Goal: Task Accomplishment & Management: Complete application form

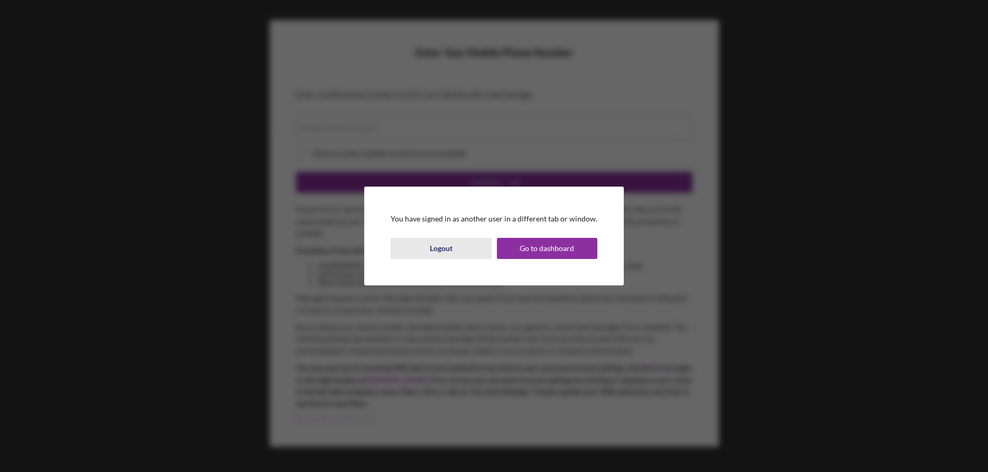
click at [434, 248] on div "Logout" at bounding box center [441, 248] width 23 height 21
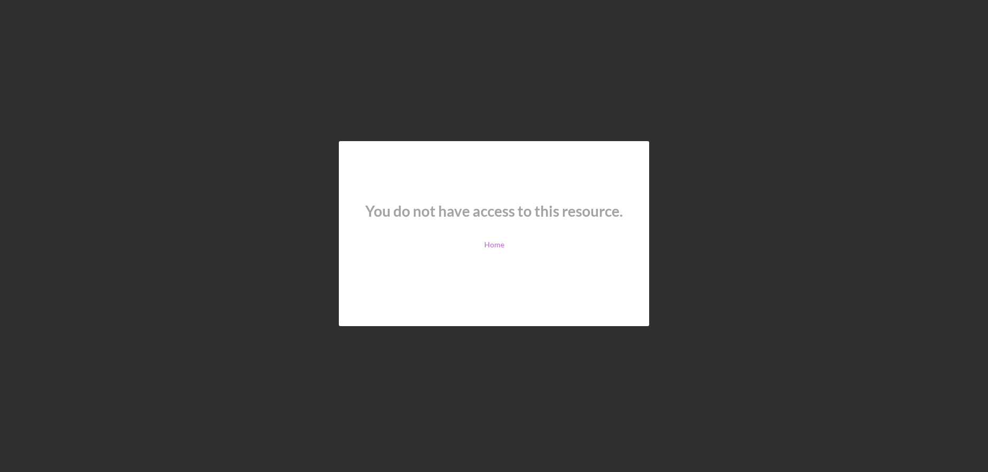
click at [499, 244] on link "Home" at bounding box center [494, 245] width 20 height 8
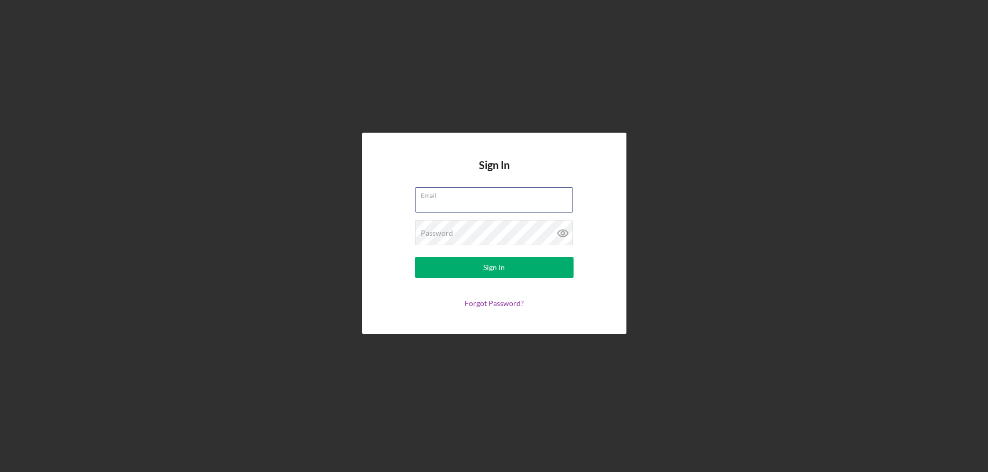
type input "[EMAIL_ADDRESS][DOMAIN_NAME]"
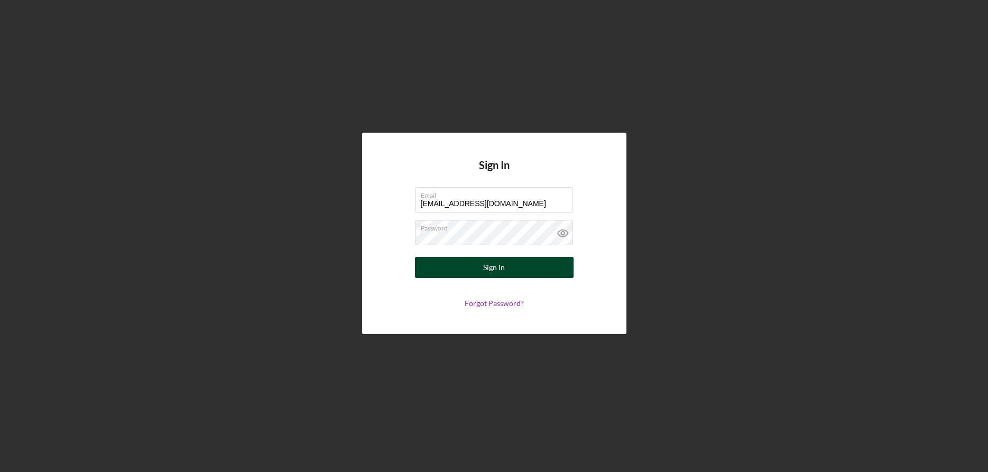
click at [506, 267] on button "Sign In" at bounding box center [494, 267] width 159 height 21
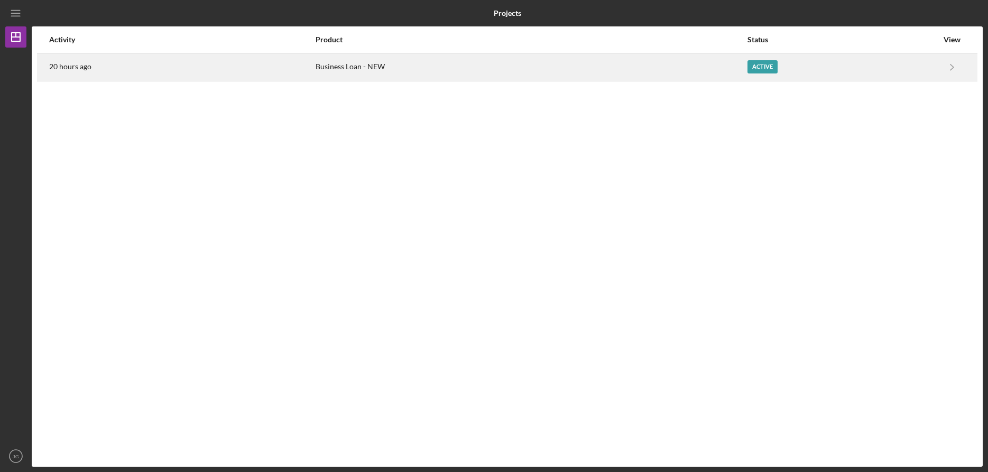
click at [340, 67] on div "Business Loan - NEW" at bounding box center [531, 67] width 431 height 26
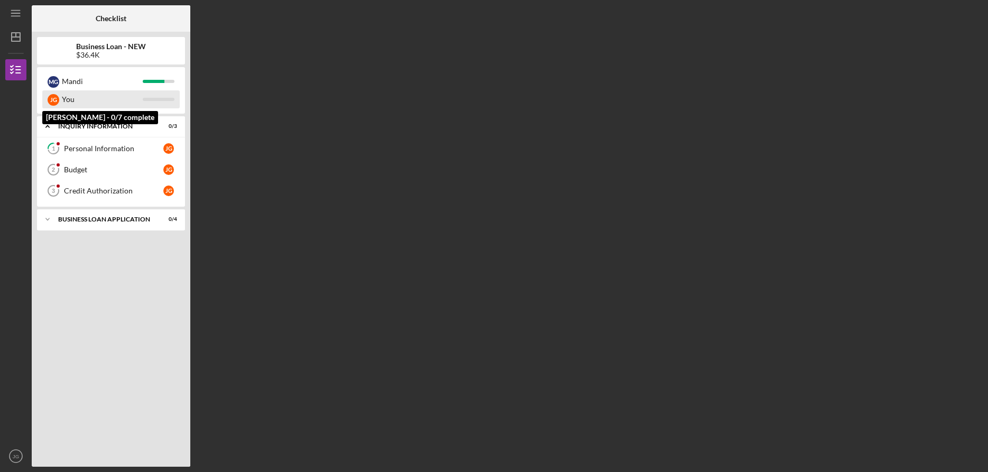
click at [77, 103] on div "You" at bounding box center [102, 99] width 81 height 18
click at [48, 128] on polyline at bounding box center [47, 127] width 3 height 2
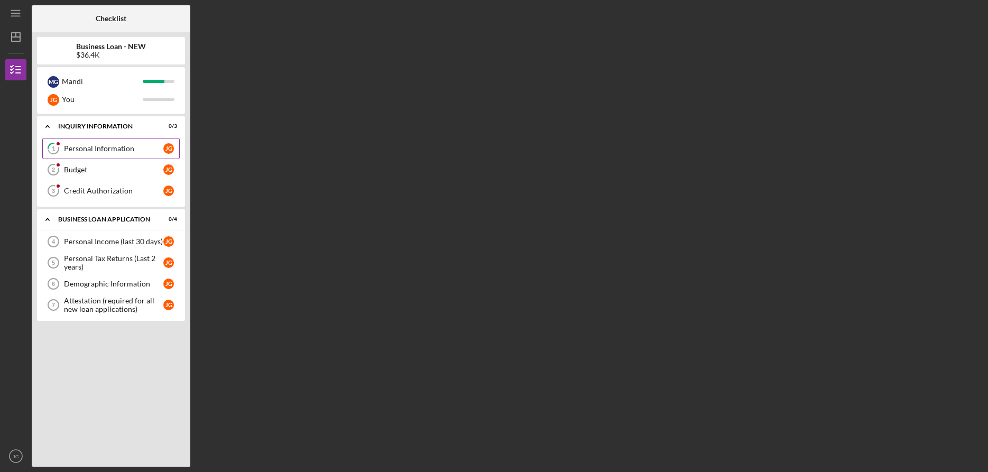
click at [91, 147] on div "Personal Information" at bounding box center [113, 148] width 99 height 8
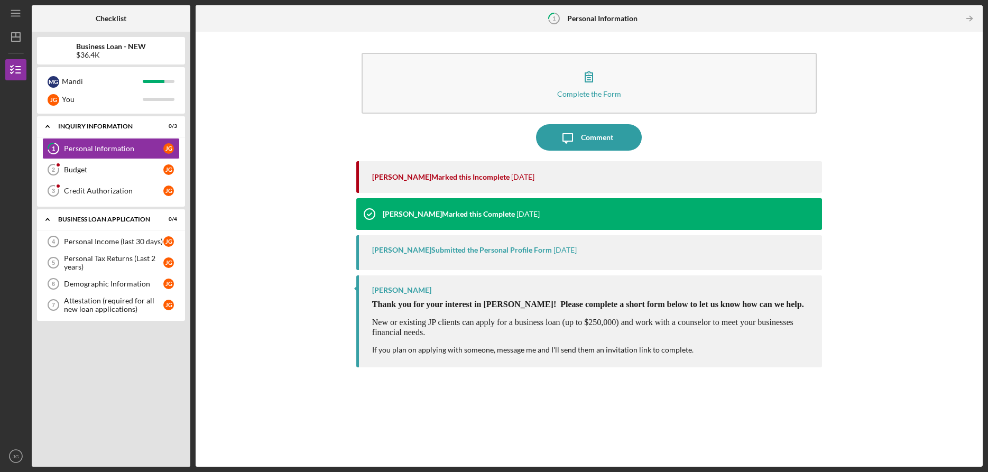
click at [490, 176] on div "[PERSON_NAME] Marked this Incomplete" at bounding box center [440, 177] width 137 height 8
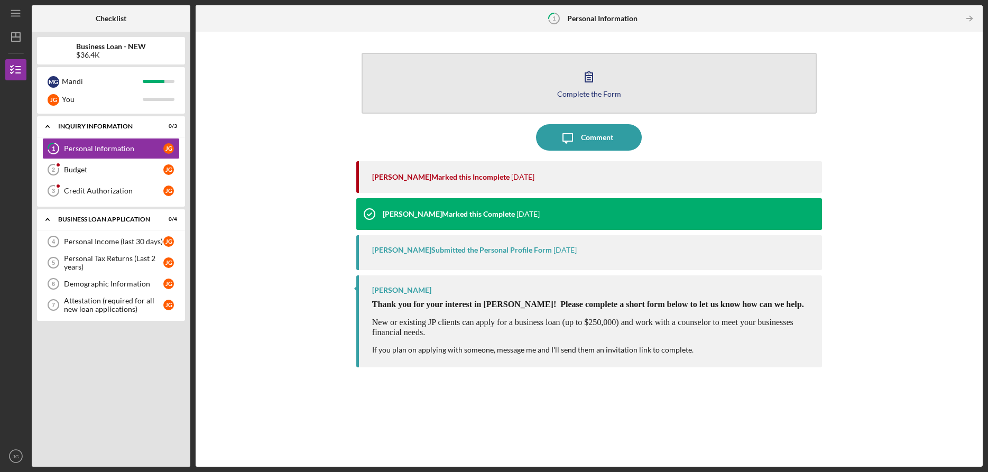
click at [596, 90] on div "Complete the Form" at bounding box center [589, 94] width 64 height 8
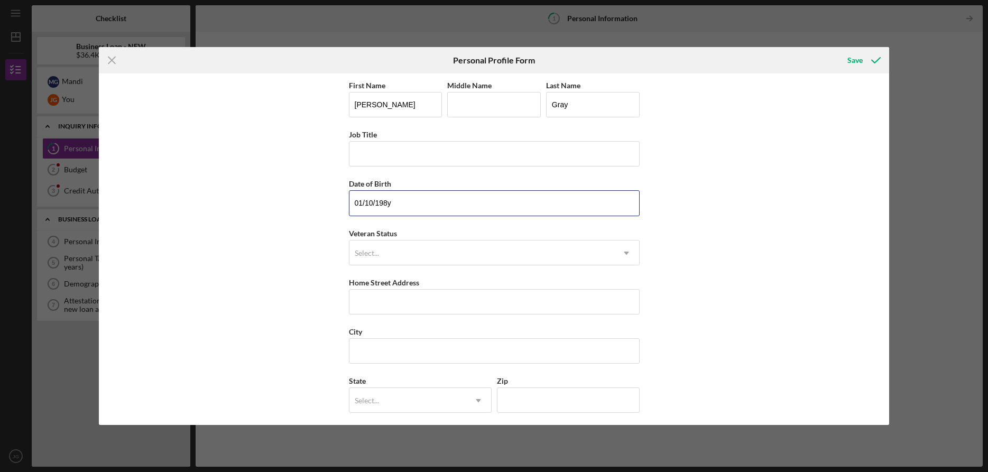
type input "[DATE]"
click at [629, 255] on icon "Icon/Dropdown Arrow" at bounding box center [626, 253] width 25 height 25
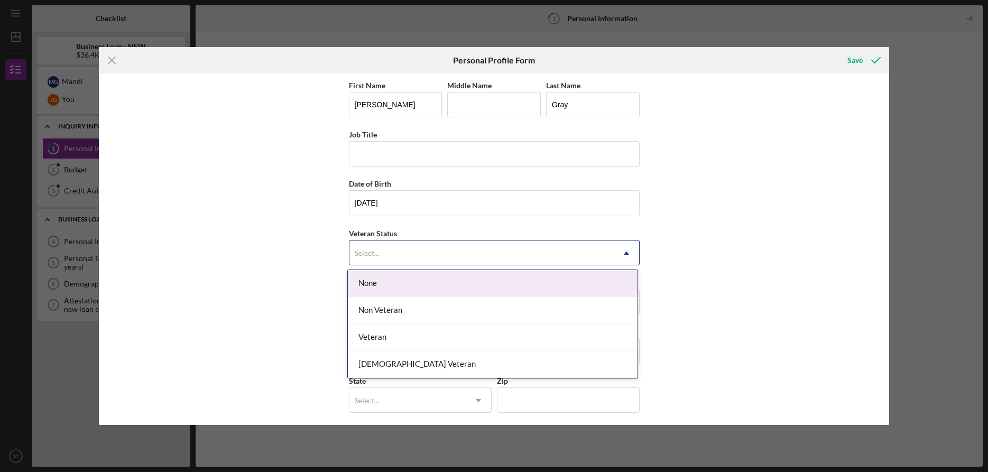
click at [386, 282] on div "None" at bounding box center [493, 283] width 290 height 27
drag, startPoint x: 617, startPoint y: 255, endPoint x: 593, endPoint y: 262, distance: 25.4
click at [617, 254] on icon "Icon/Dropdown Arrow" at bounding box center [626, 253] width 25 height 25
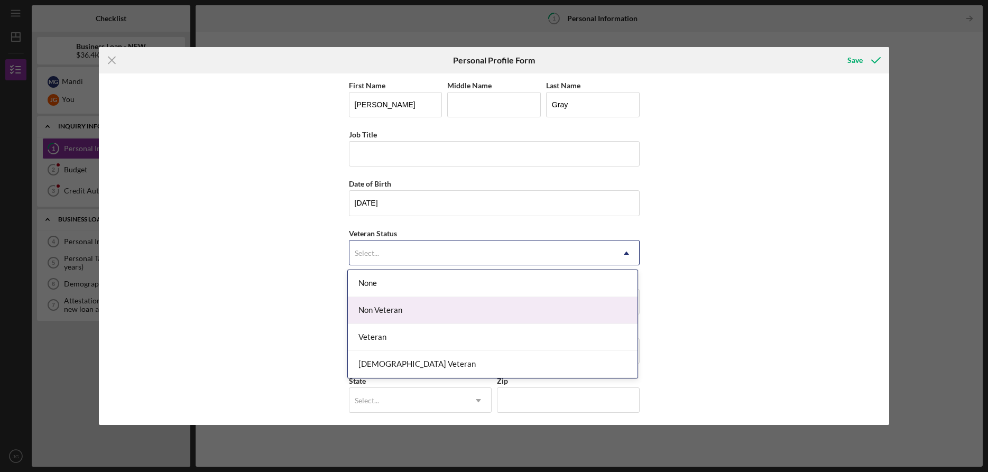
click at [424, 309] on div "Non Veteran" at bounding box center [493, 310] width 290 height 27
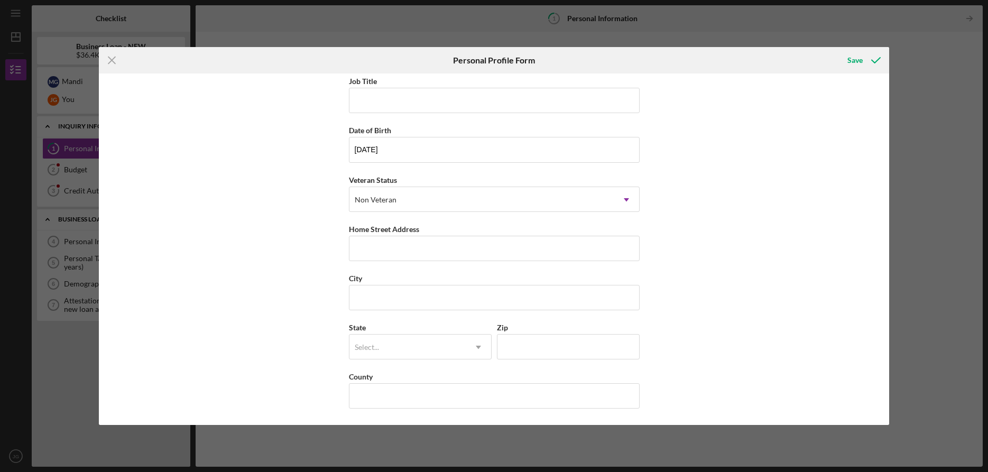
scroll to position [53, 0]
type input "[STREET_ADDRESS][PERSON_NAME]"
type input "[GEOGRAPHIC_DATA][PERSON_NAME]"
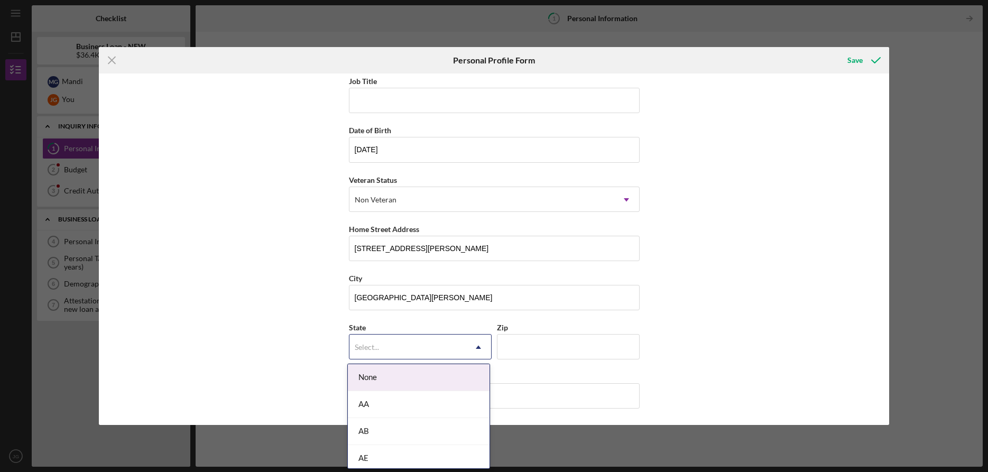
click at [385, 342] on div "Select..." at bounding box center [407, 347] width 116 height 24
click at [372, 372] on div "MO" at bounding box center [419, 373] width 142 height 27
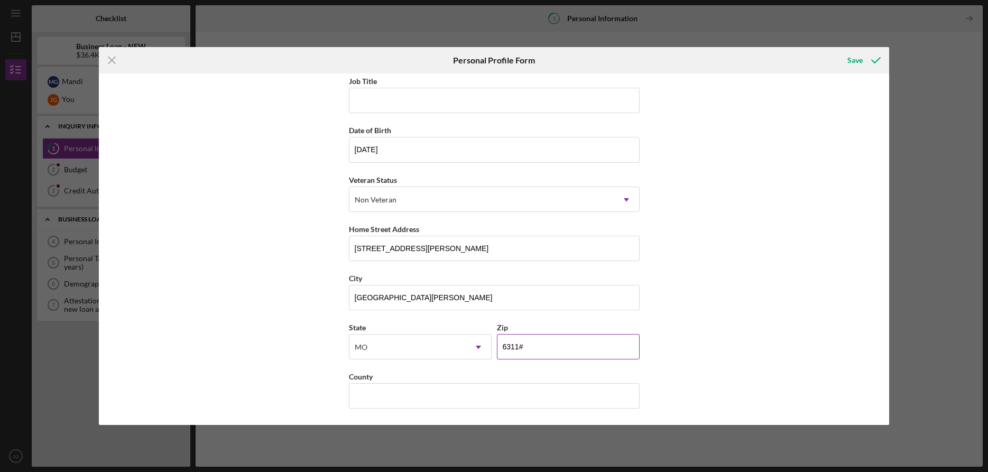
type input "63116"
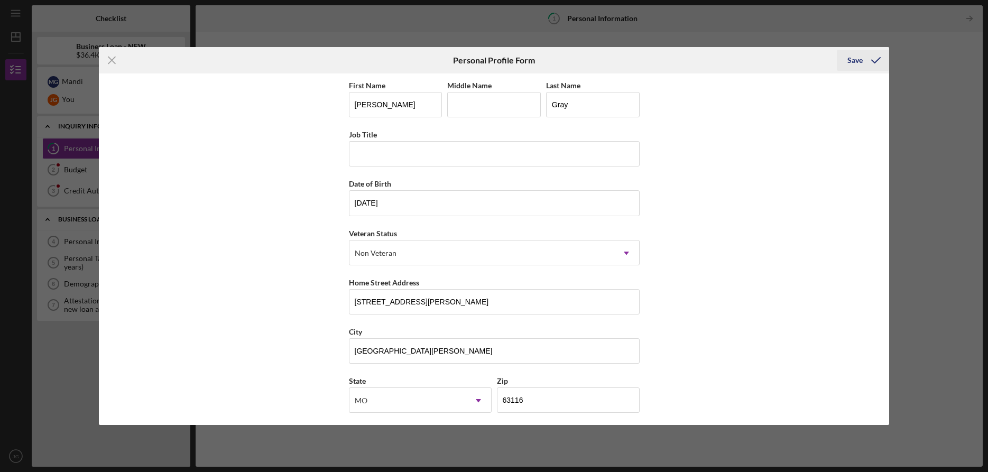
type input "[GEOGRAPHIC_DATA]"
click at [851, 61] on div "Save" at bounding box center [854, 60] width 15 height 21
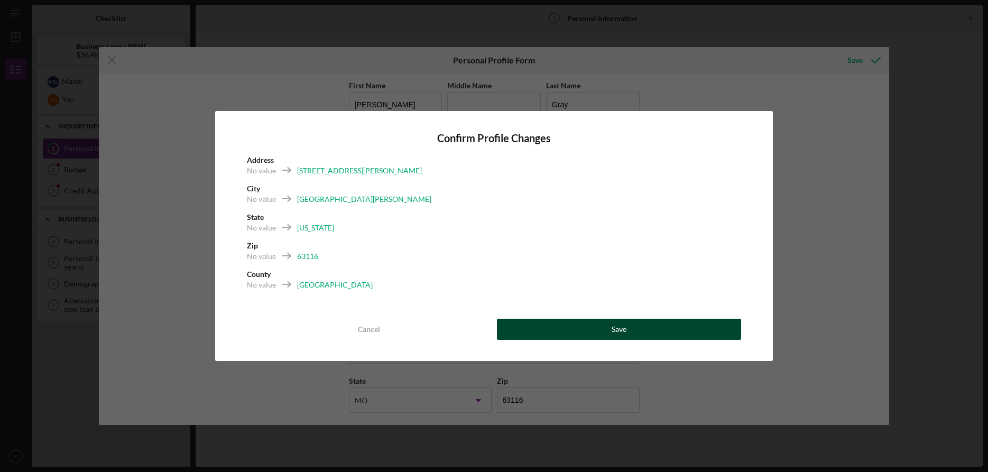
click at [636, 325] on button "Save" at bounding box center [619, 329] width 244 height 21
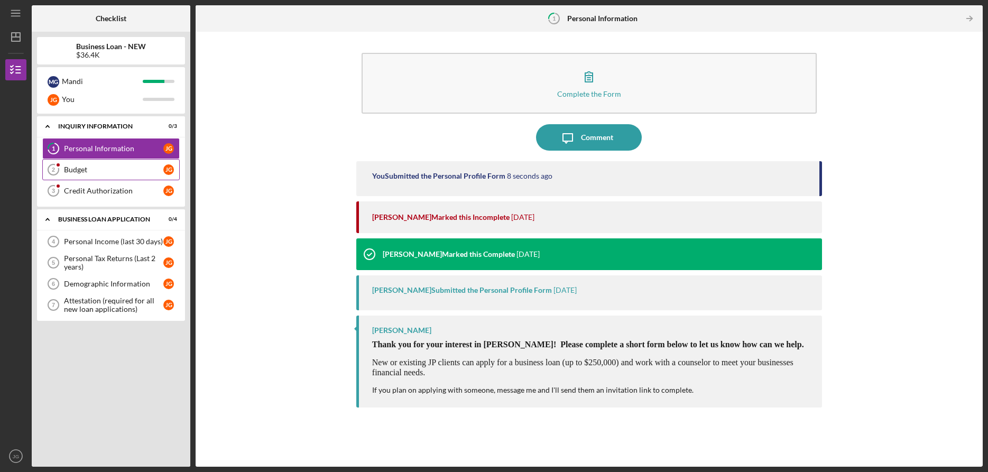
click at [108, 169] on div "Budget" at bounding box center [113, 169] width 99 height 8
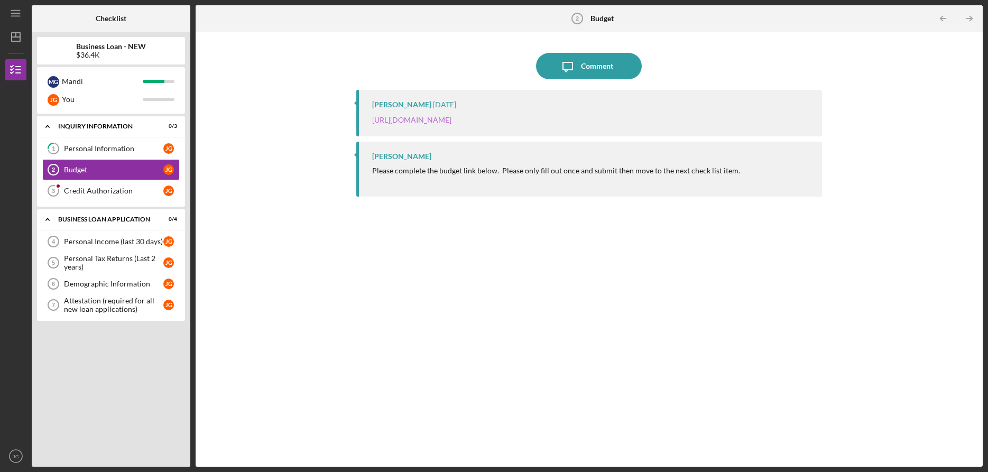
click at [451, 119] on link "[URL][DOMAIN_NAME]" at bounding box center [411, 119] width 79 height 9
click at [90, 191] on div "Credit Authorization" at bounding box center [113, 191] width 99 height 8
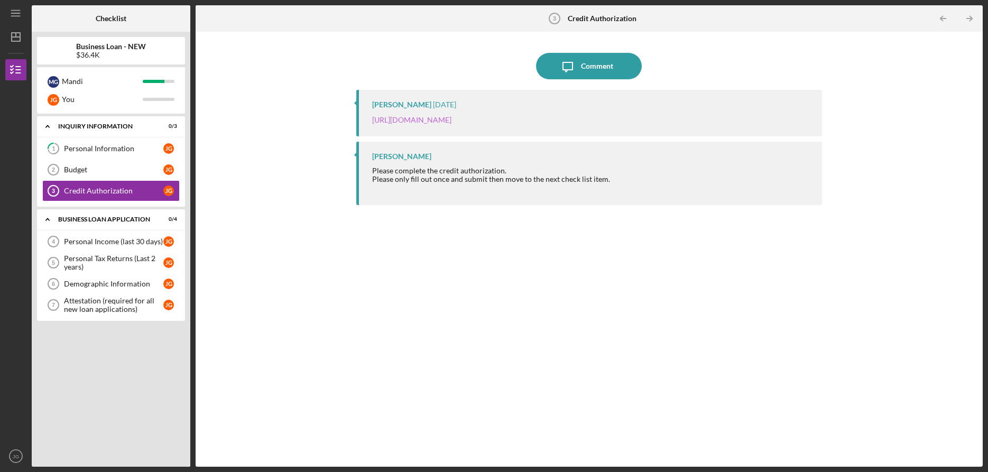
click at [448, 121] on link "[URL][DOMAIN_NAME]" at bounding box center [411, 119] width 79 height 9
click at [89, 239] on div "Personal Income (last 30 days)" at bounding box center [113, 241] width 99 height 8
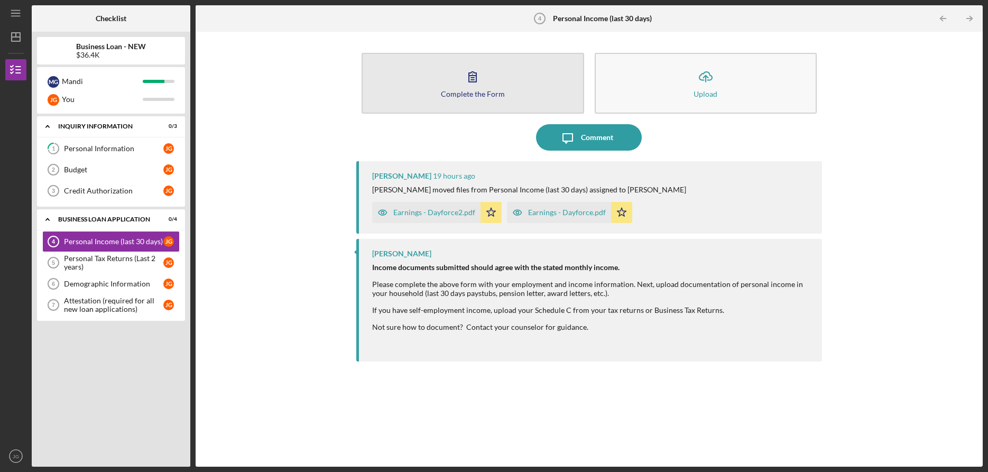
click at [473, 91] on div "Complete the Form" at bounding box center [473, 94] width 64 height 8
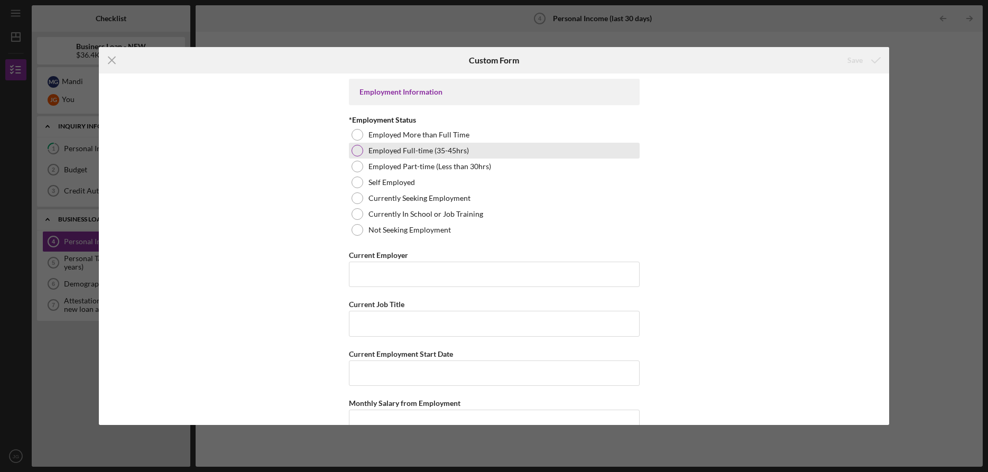
click at [356, 152] on div at bounding box center [358, 151] width 12 height 12
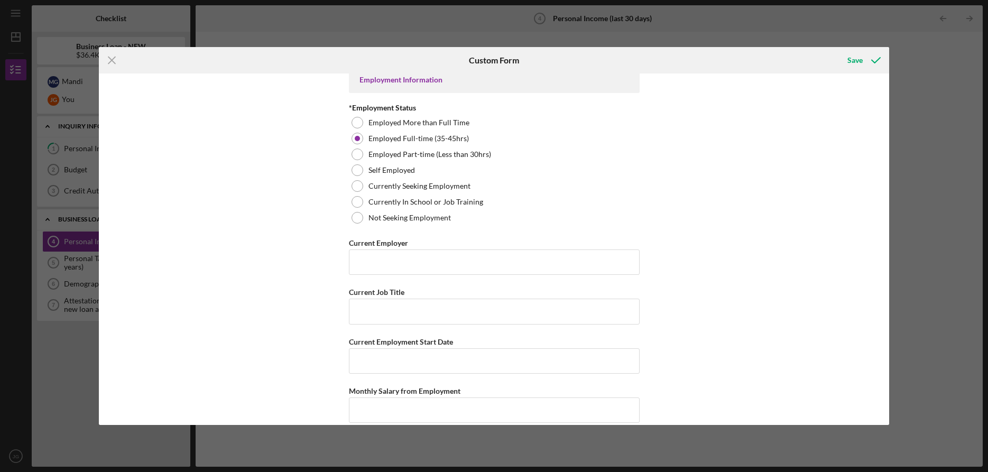
scroll to position [87, 0]
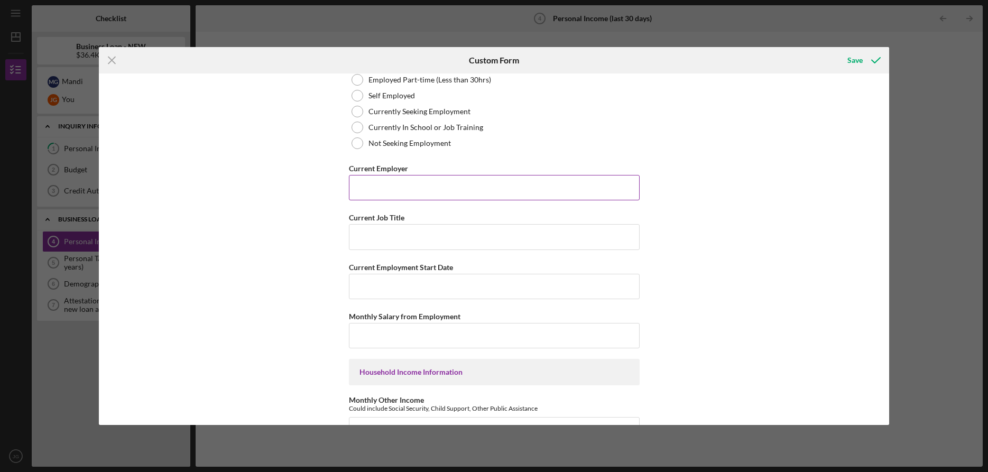
click at [427, 181] on input "Current Employer" at bounding box center [494, 187] width 291 height 25
type input "[GEOGRAPHIC_DATA]"
type input "Image Rights Manager"
type input "5/2019"
click at [428, 339] on input "Monthly Salary from Employment" at bounding box center [494, 335] width 291 height 25
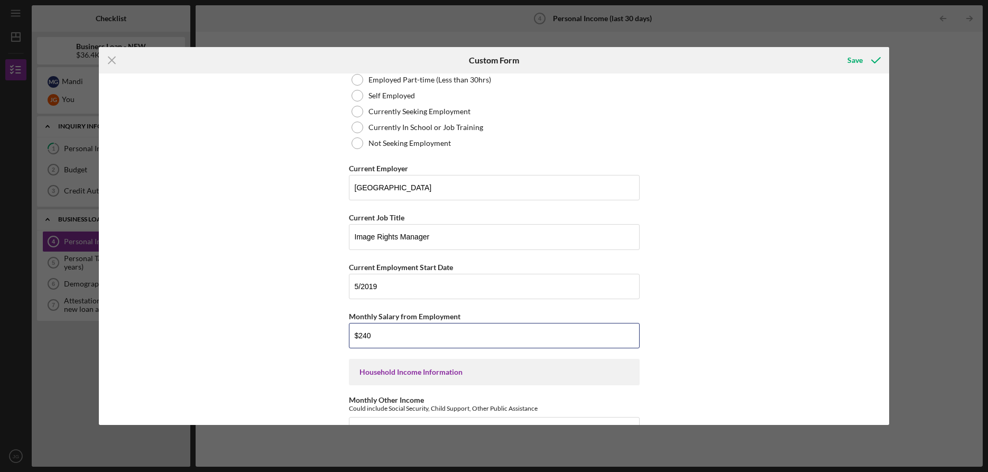
type input "$2,400"
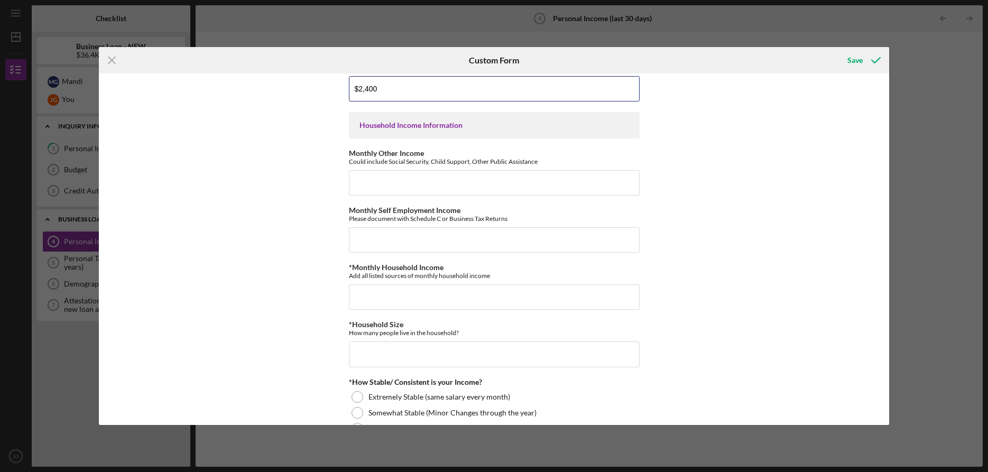
scroll to position [309, 0]
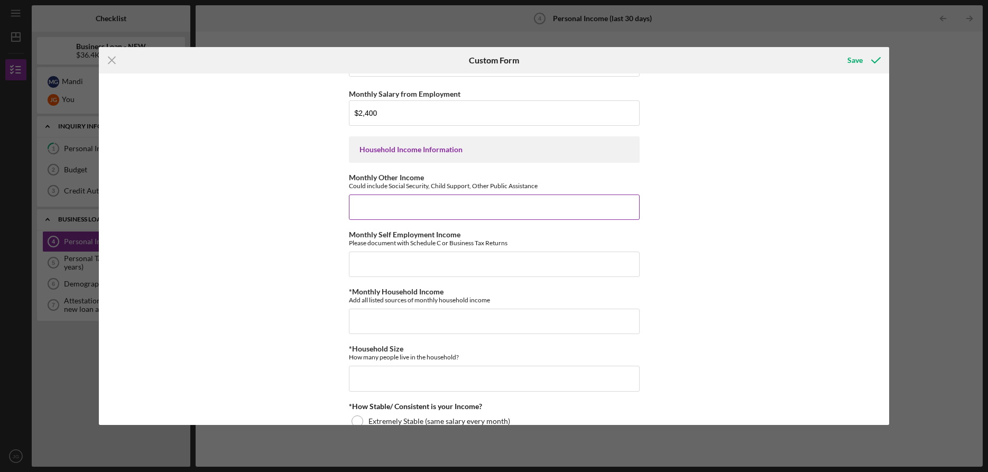
click at [364, 206] on input "Monthly Other Income" at bounding box center [494, 207] width 291 height 25
type input "$0"
click at [375, 263] on input "Monthly Self Employment Income" at bounding box center [494, 264] width 291 height 25
type input "$1,100"
click at [385, 325] on input "*Monthly Household Income" at bounding box center [494, 321] width 291 height 25
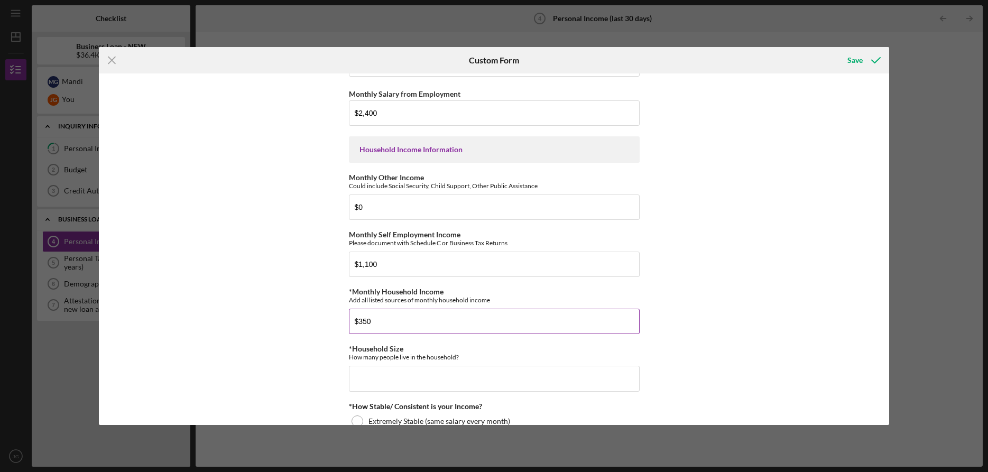
type input "$3,500"
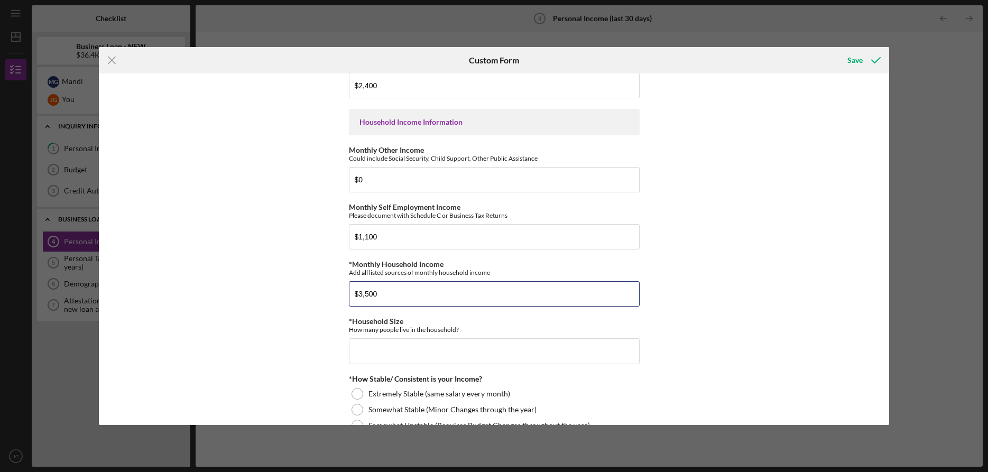
scroll to position [363, 0]
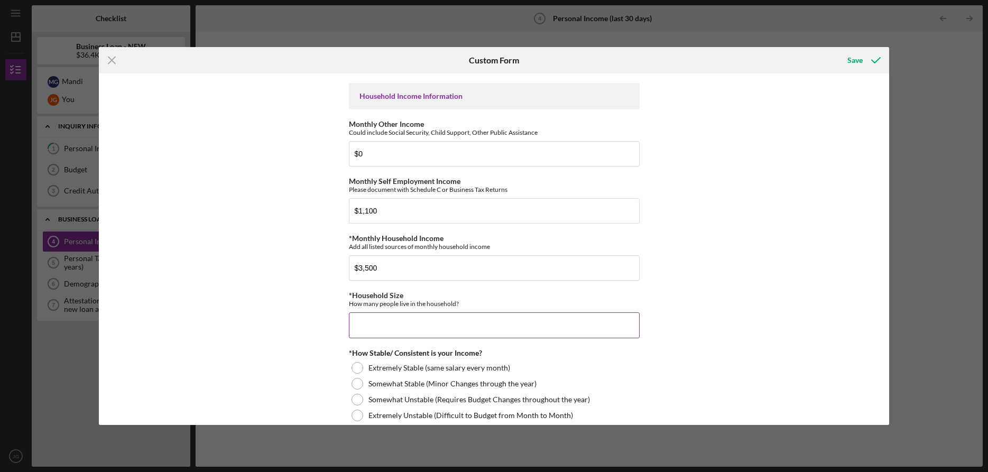
click at [394, 331] on input "*Household Size" at bounding box center [494, 324] width 291 height 25
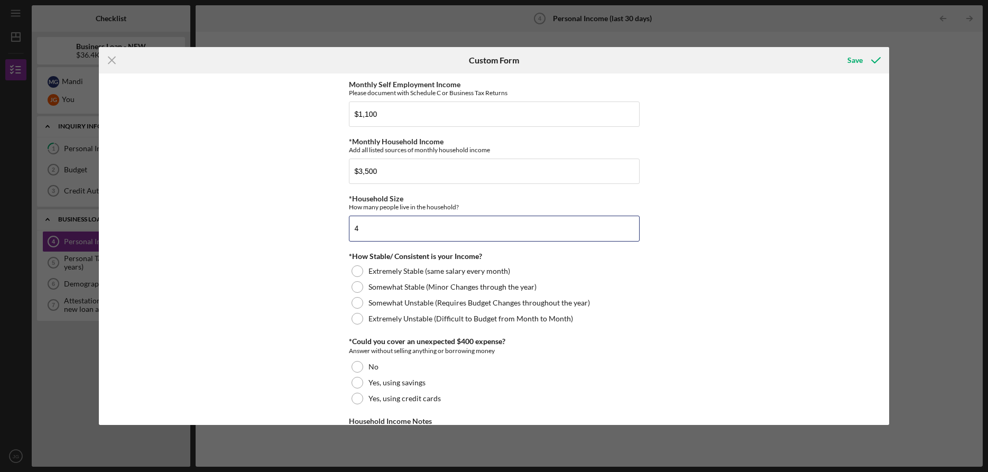
scroll to position [491, 0]
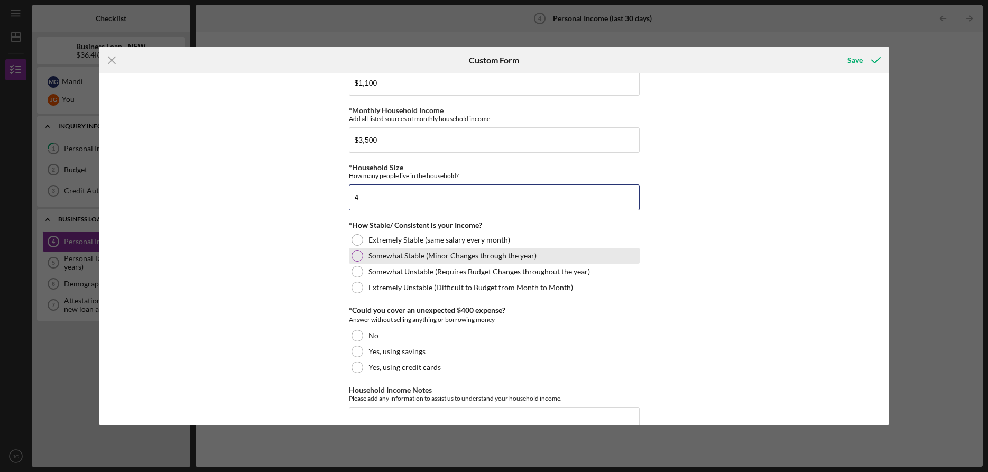
type input "4"
click at [358, 254] on div at bounding box center [358, 256] width 12 height 12
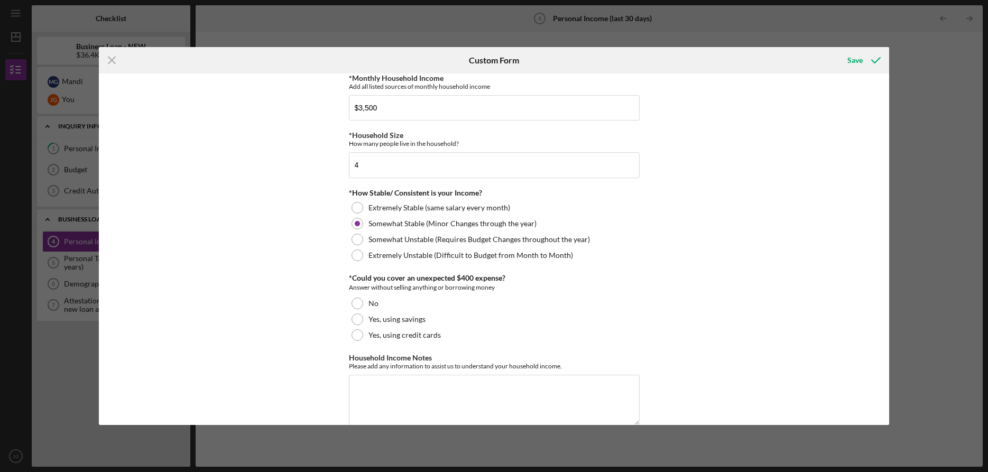
scroll to position [525, 0]
click at [358, 319] on div at bounding box center [358, 317] width 12 height 12
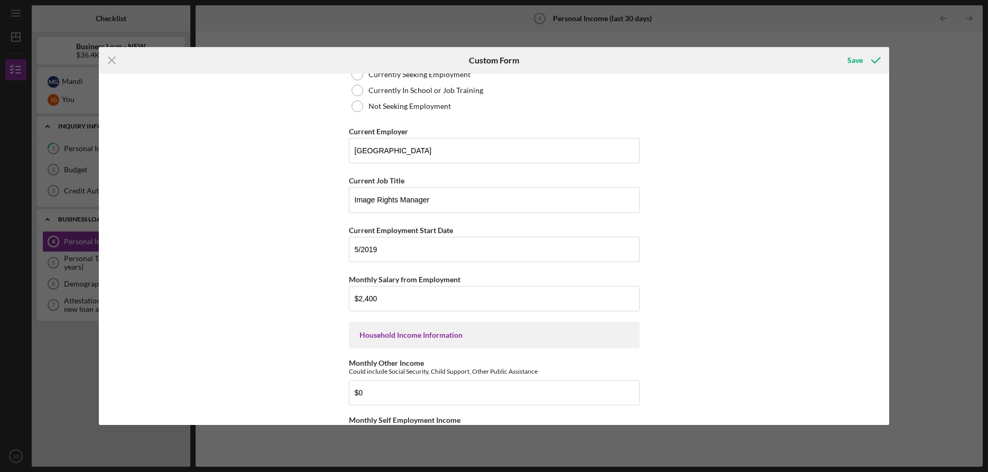
scroll to position [0, 0]
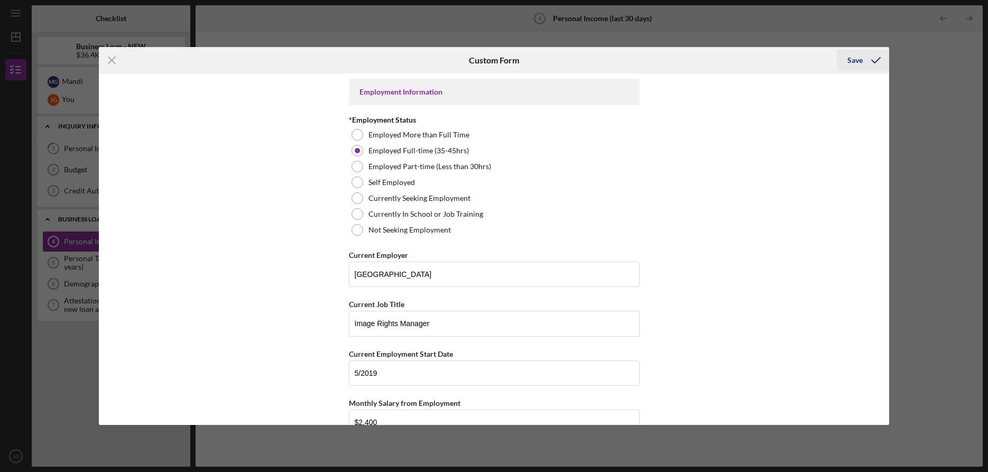
click at [853, 61] on div "Save" at bounding box center [854, 60] width 15 height 21
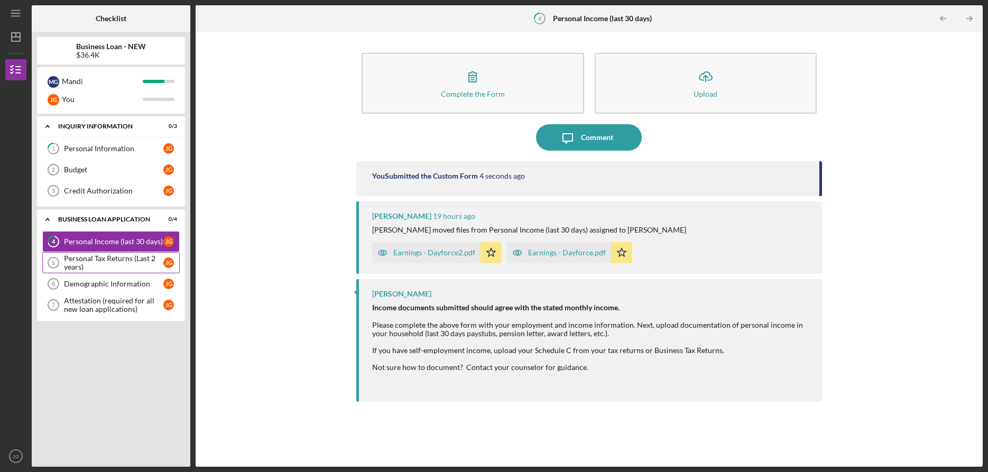
click at [106, 261] on div "Personal Tax Returns (Last 2 years)" at bounding box center [113, 262] width 99 height 17
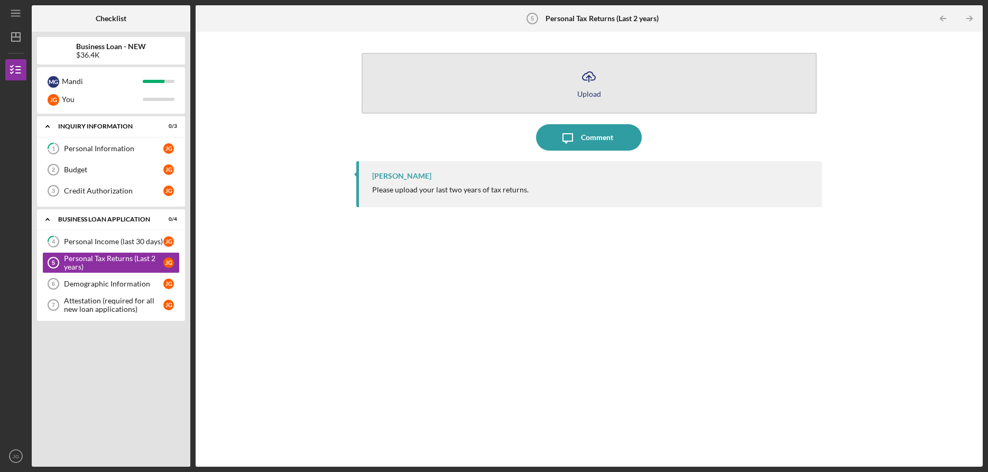
click at [589, 82] on icon "Icon/Upload" at bounding box center [589, 76] width 26 height 26
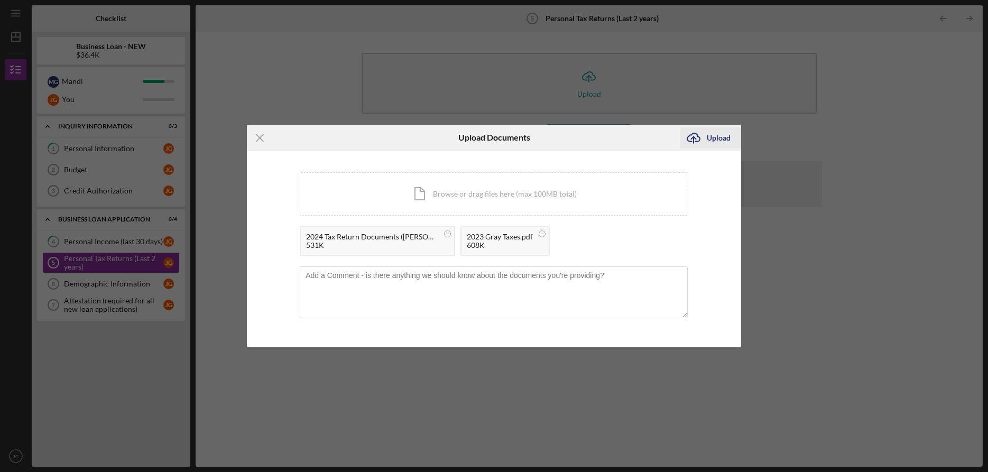
click at [717, 139] on div "Upload" at bounding box center [719, 137] width 24 height 21
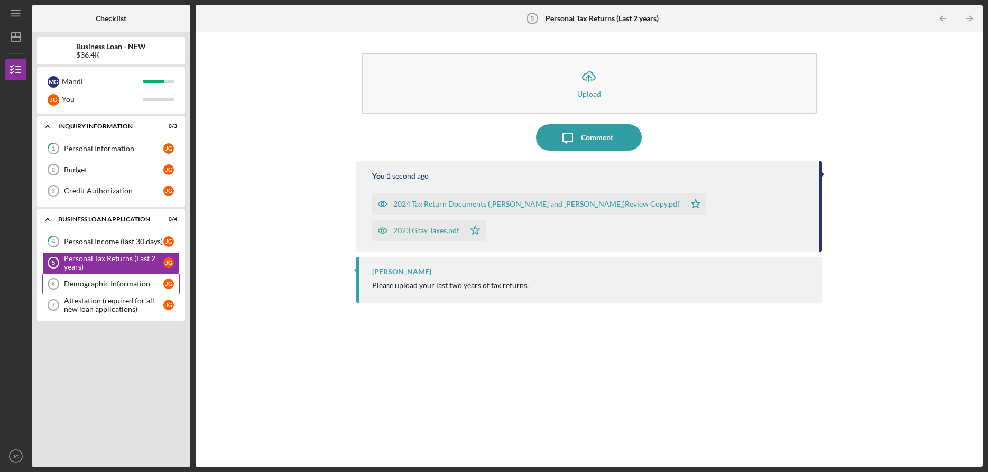
click at [136, 290] on link "Demographic Information 6 Demographic Information [PERSON_NAME]" at bounding box center [110, 283] width 137 height 21
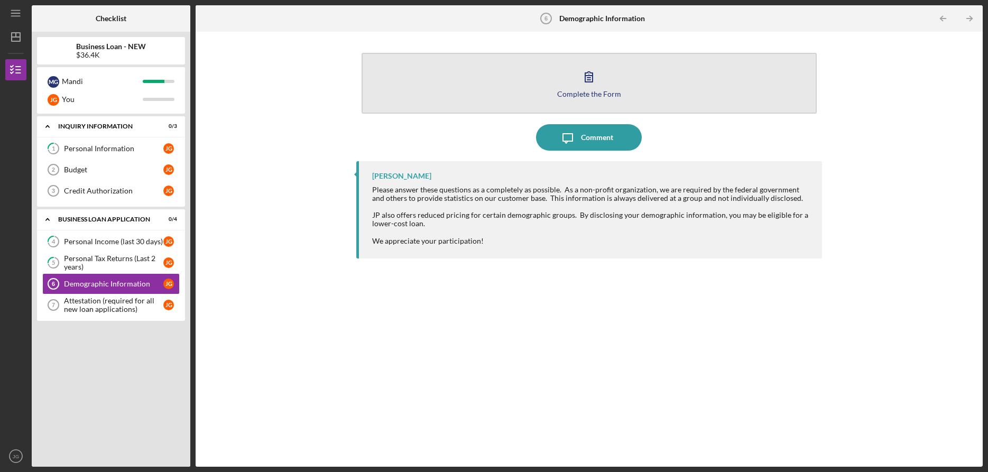
click at [588, 89] on icon "button" at bounding box center [589, 76] width 26 height 26
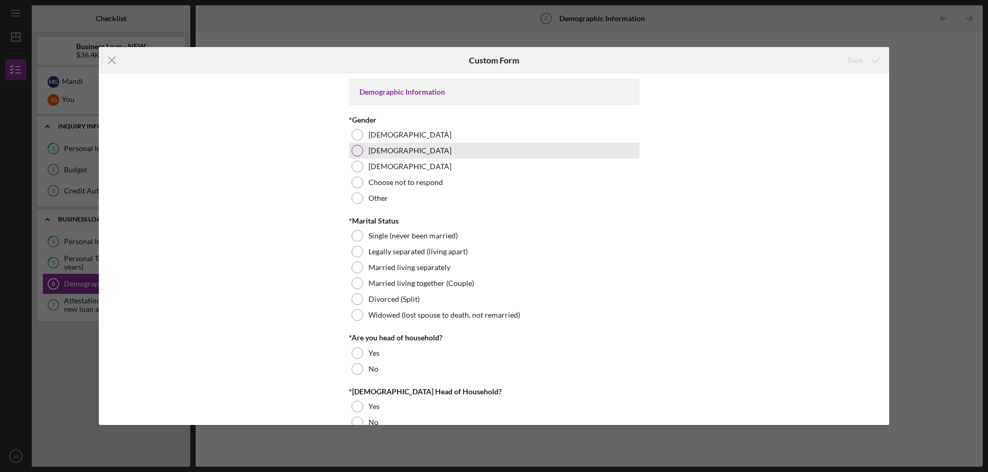
click at [355, 150] on div at bounding box center [358, 151] width 12 height 12
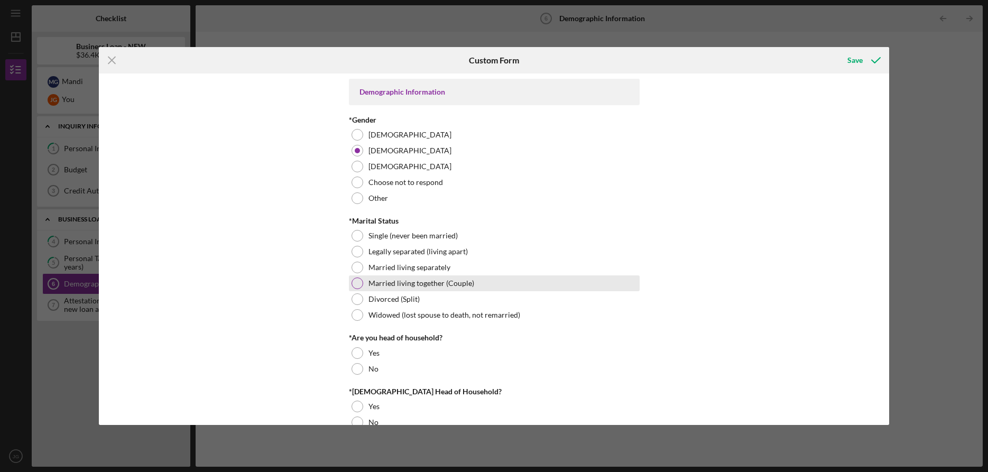
click at [356, 284] on div at bounding box center [358, 284] width 12 height 12
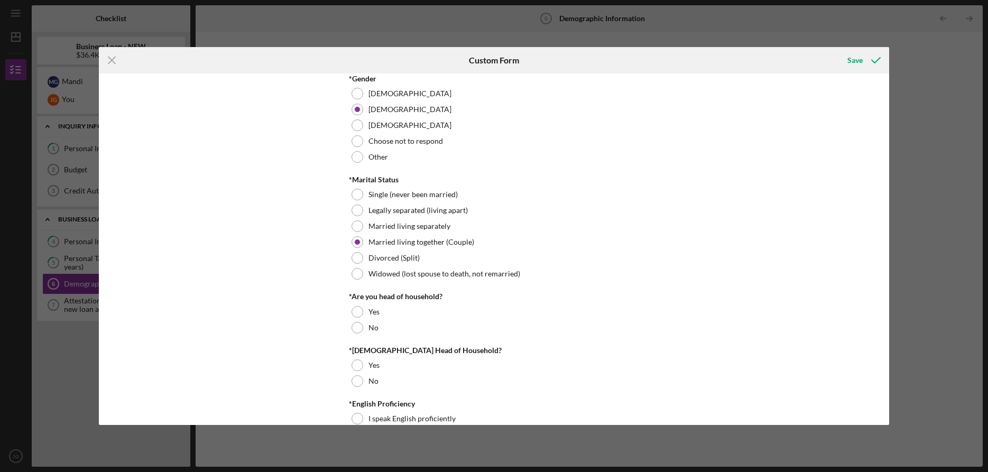
scroll to position [70, 0]
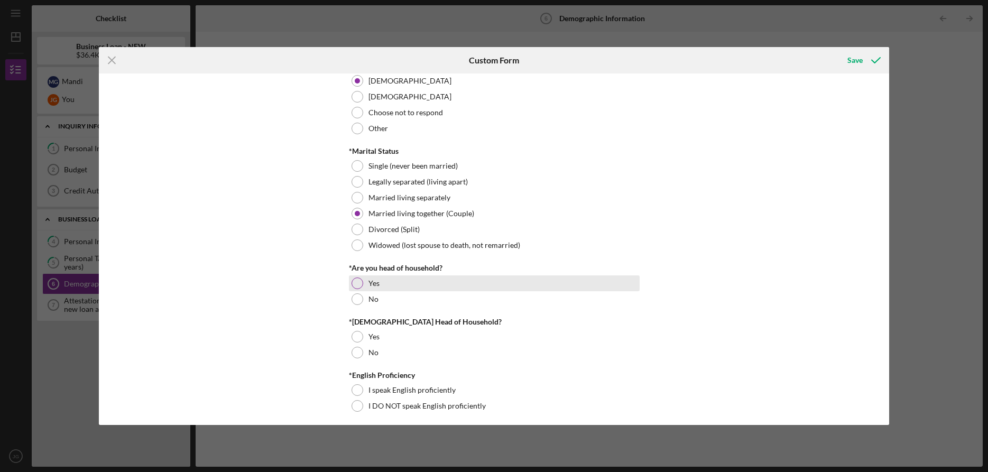
click at [356, 284] on div at bounding box center [358, 284] width 12 height 12
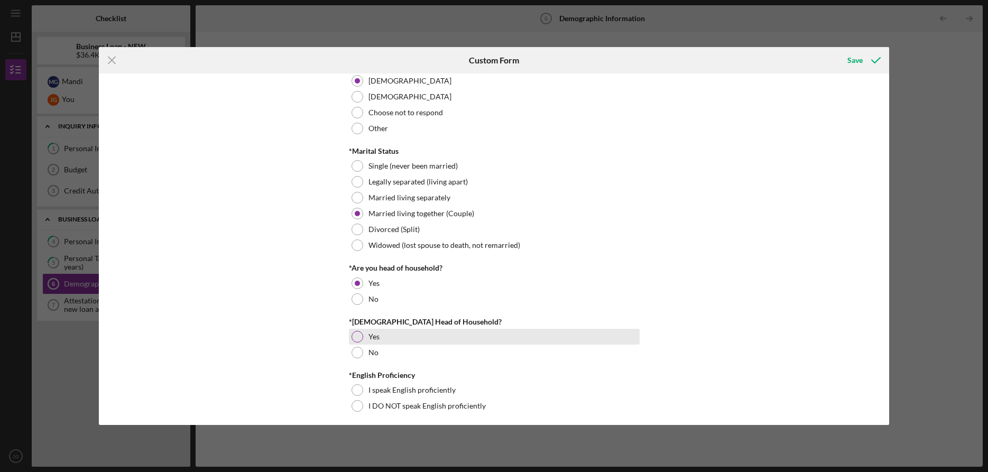
click at [356, 336] on div at bounding box center [358, 337] width 12 height 12
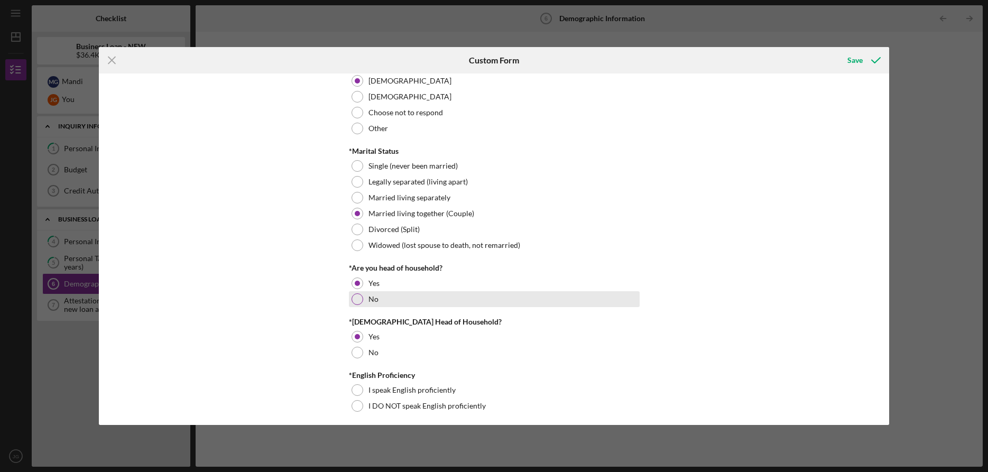
click at [358, 299] on div at bounding box center [358, 299] width 12 height 12
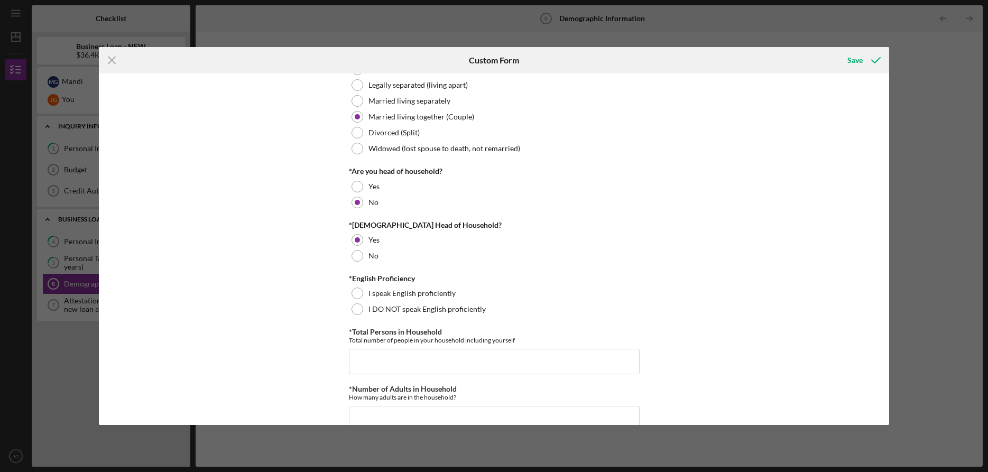
scroll to position [193, 0]
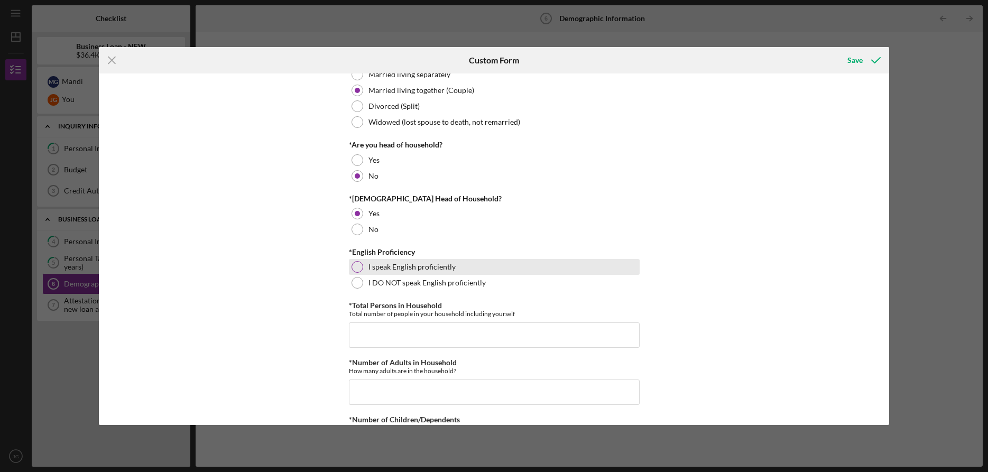
click at [353, 263] on div at bounding box center [358, 267] width 12 height 12
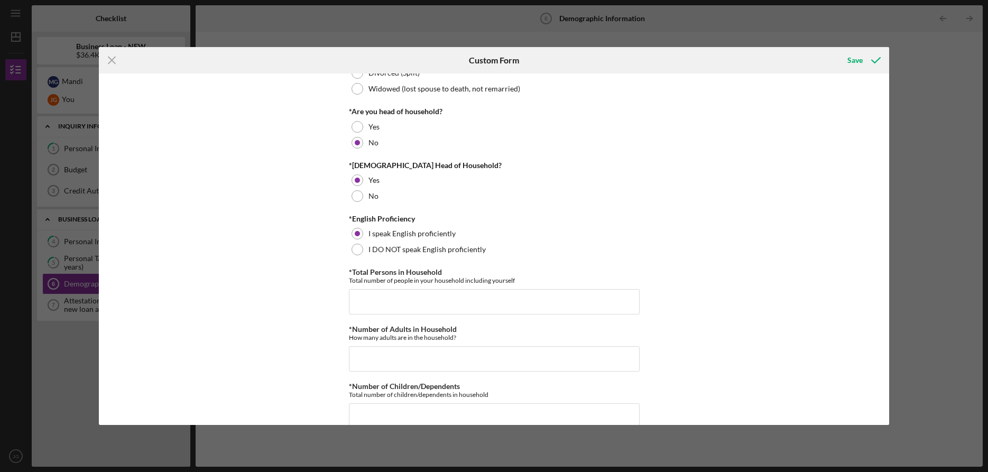
scroll to position [315, 0]
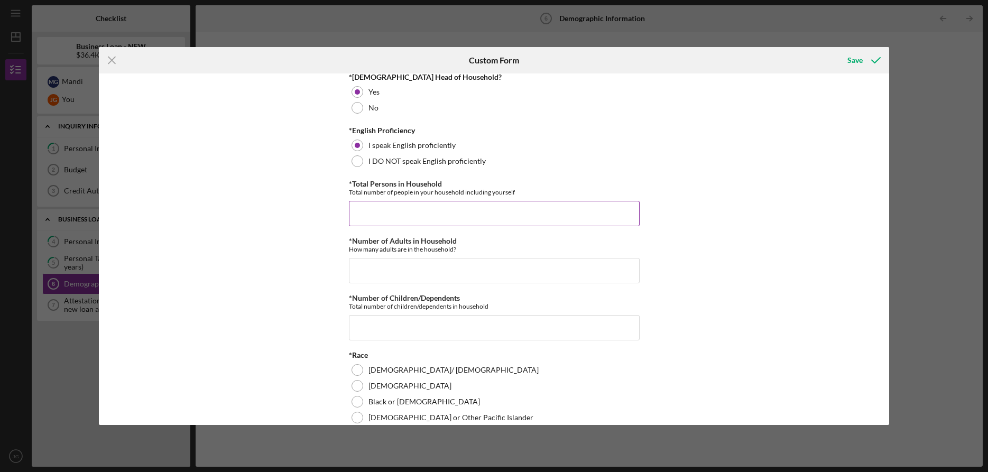
click at [375, 215] on input "*Total Persons in Household" at bounding box center [494, 213] width 291 height 25
type input "4"
click at [463, 262] on input "*Number of Adults in Household" at bounding box center [494, 270] width 291 height 25
type input "2"
click at [501, 327] on input "*Number of Children/Dependents" at bounding box center [494, 327] width 291 height 25
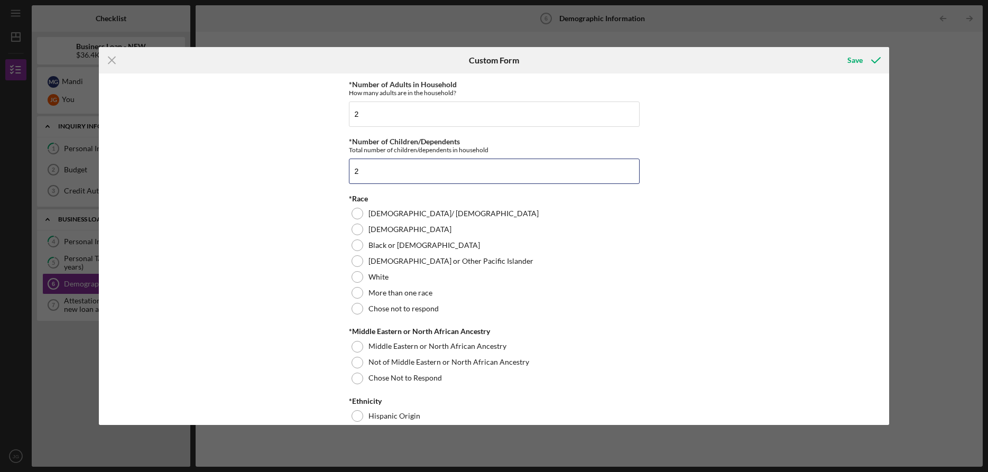
scroll to position [520, 0]
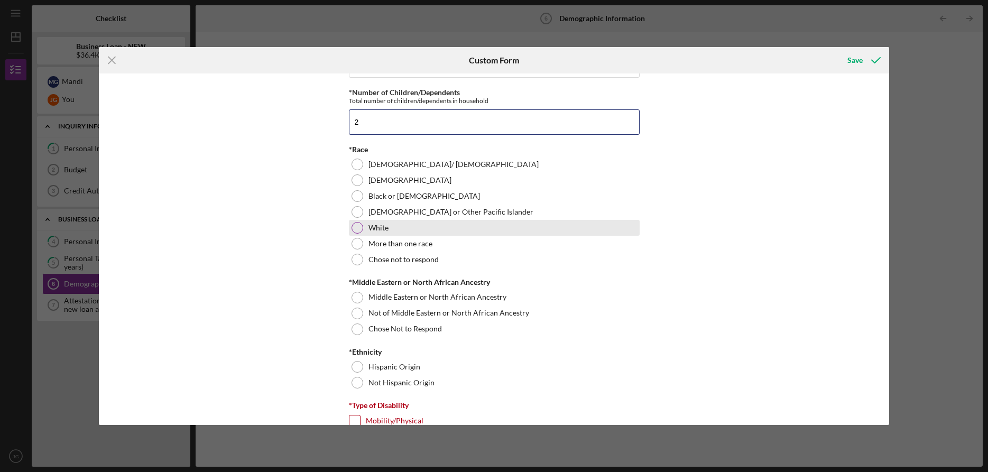
type input "2"
click at [358, 226] on div at bounding box center [358, 228] width 12 height 12
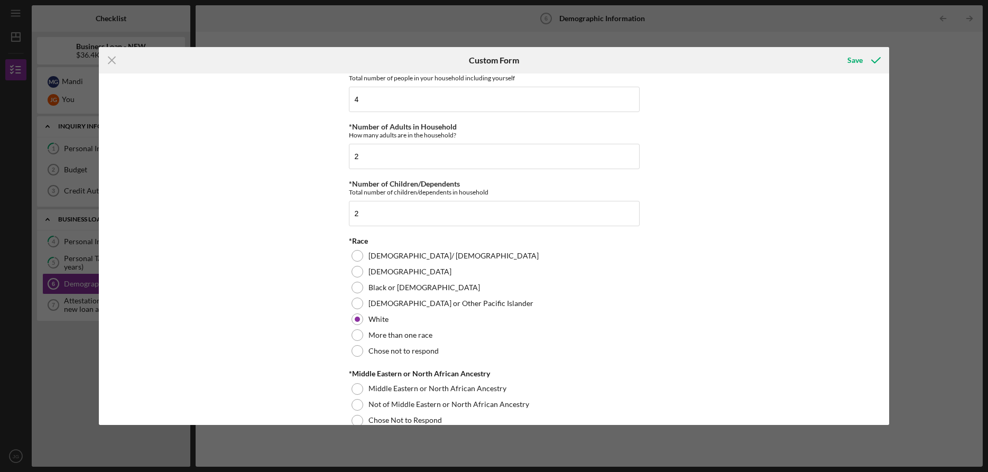
scroll to position [441, 0]
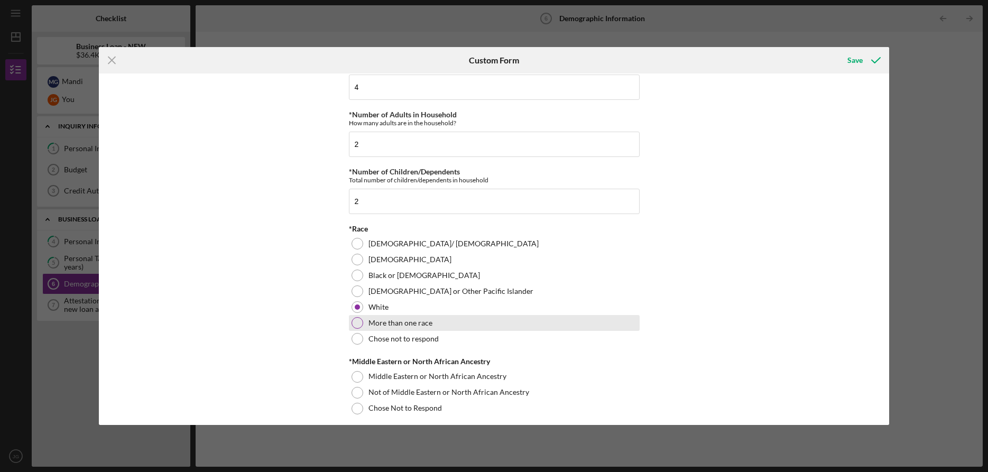
click at [355, 325] on div at bounding box center [358, 323] width 12 height 12
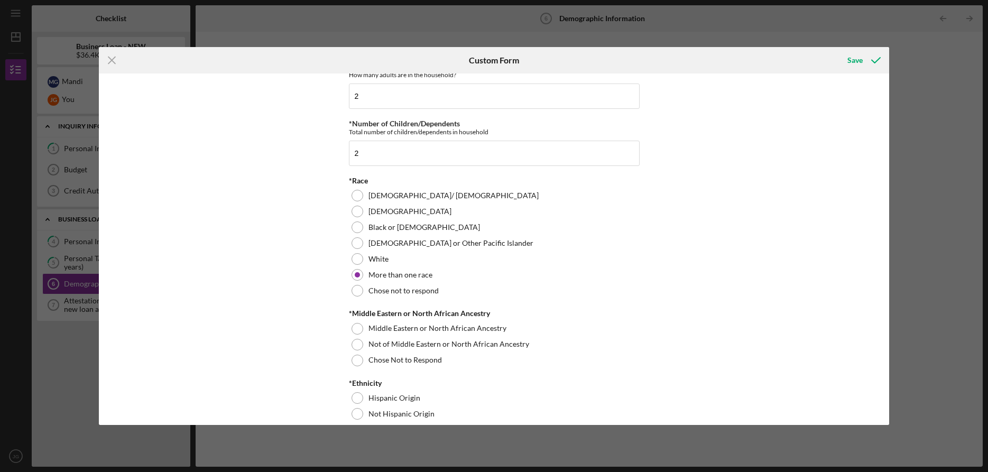
scroll to position [512, 0]
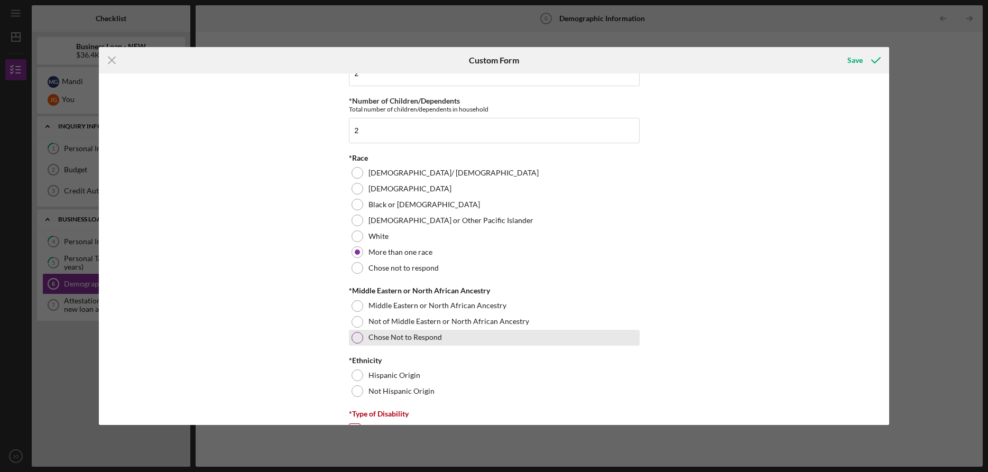
click at [357, 337] on div at bounding box center [358, 338] width 12 height 12
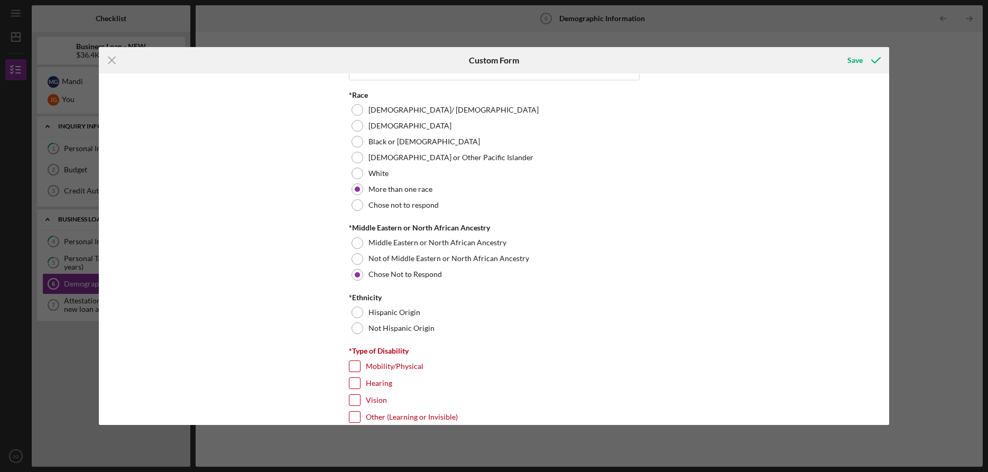
scroll to position [578, 0]
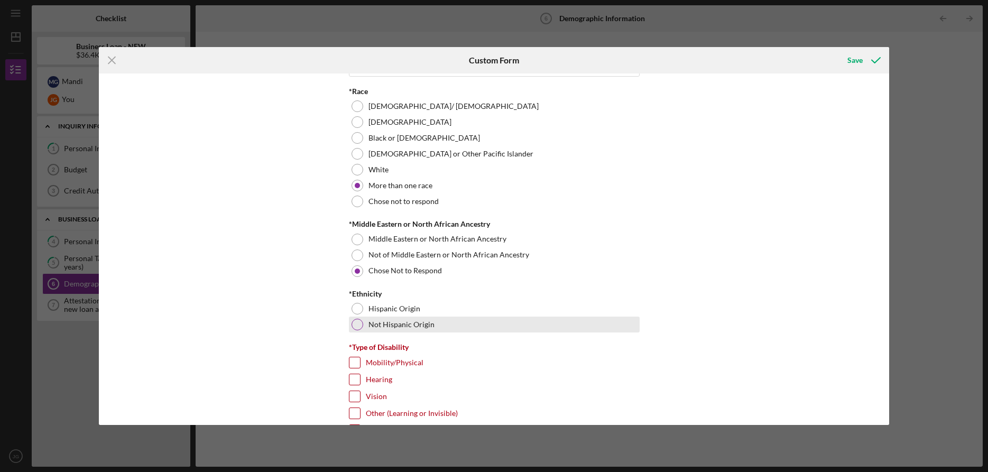
click at [354, 324] on div at bounding box center [358, 325] width 12 height 12
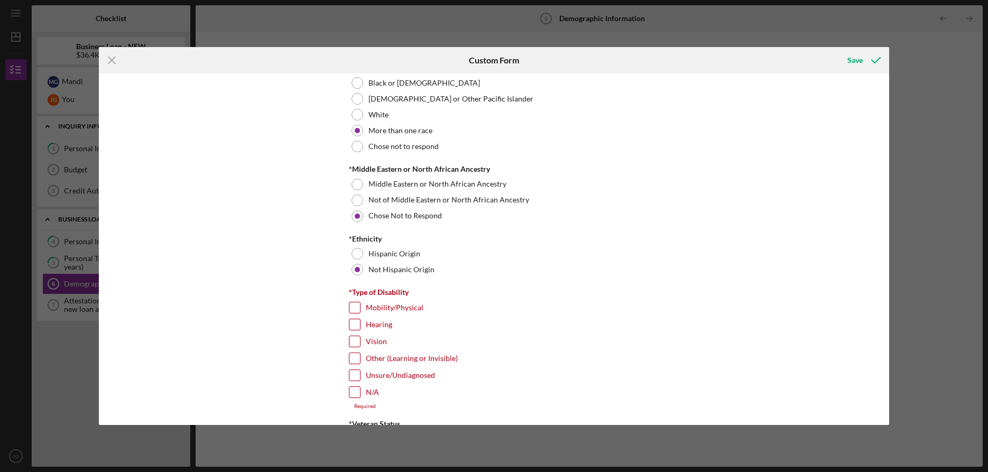
scroll to position [658, 0]
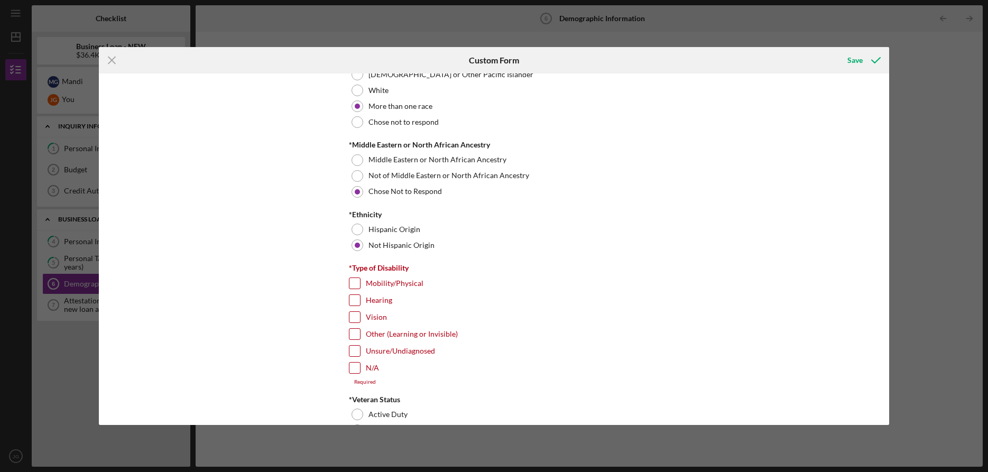
click at [354, 367] on input "N/A" at bounding box center [354, 368] width 11 height 11
checkbox input "true"
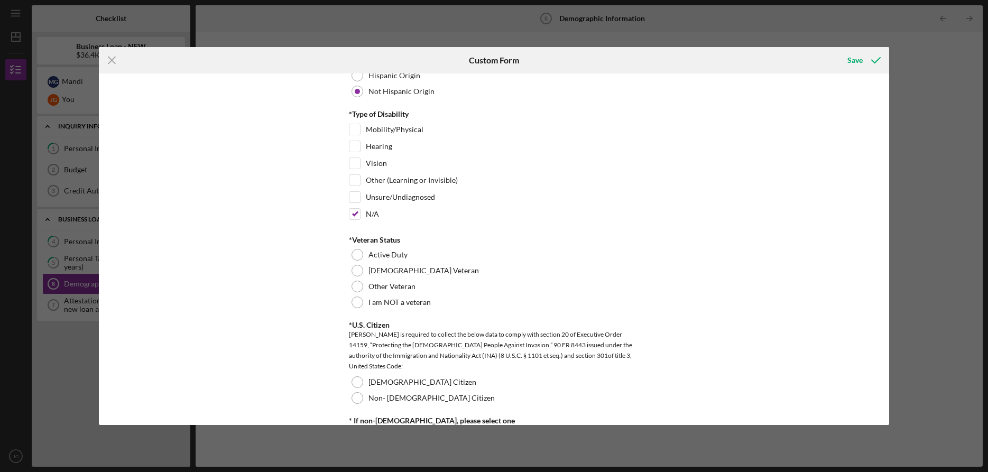
scroll to position [875, 0]
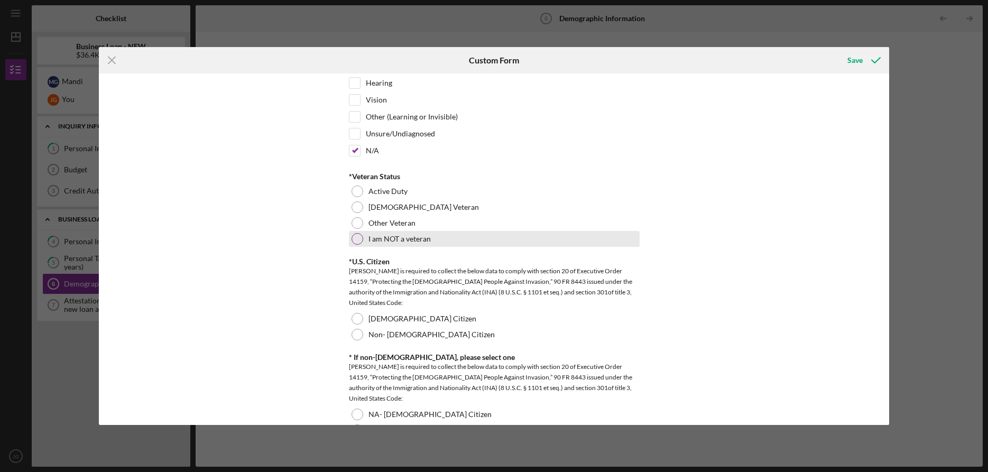
click at [356, 237] on div at bounding box center [358, 239] width 12 height 12
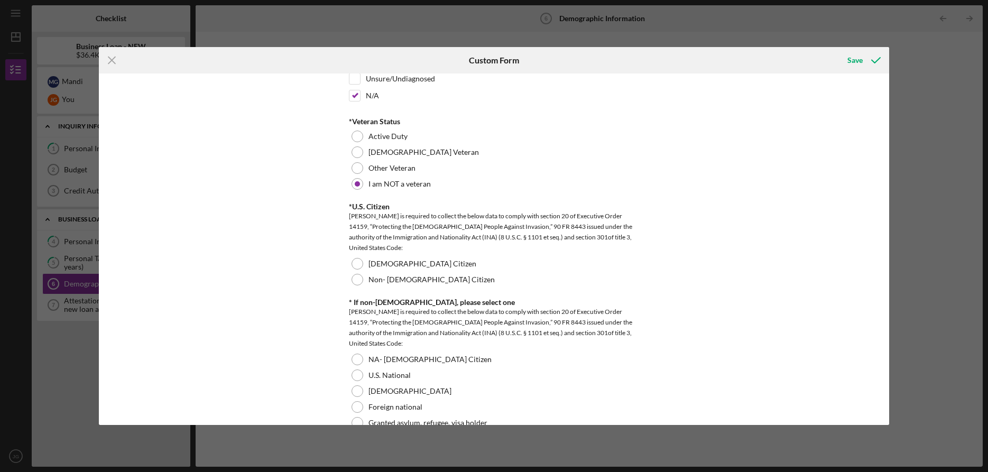
scroll to position [969, 0]
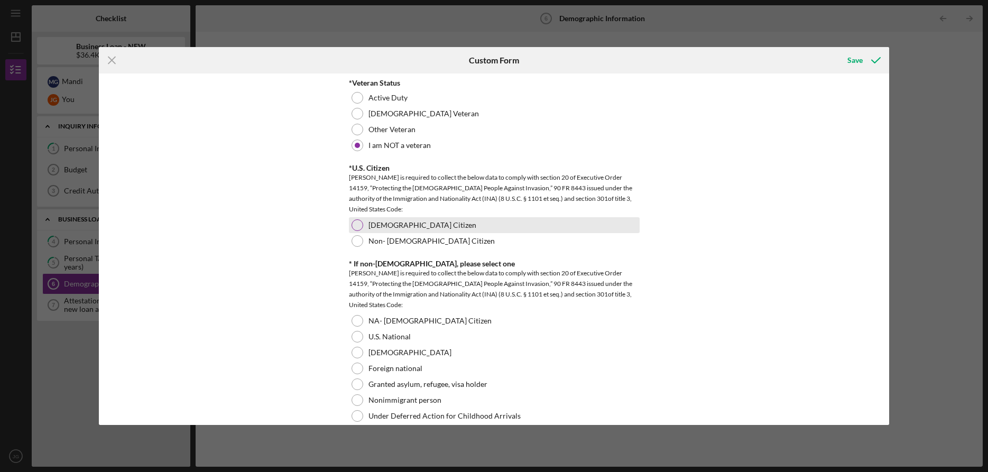
click at [359, 223] on div at bounding box center [358, 225] width 12 height 12
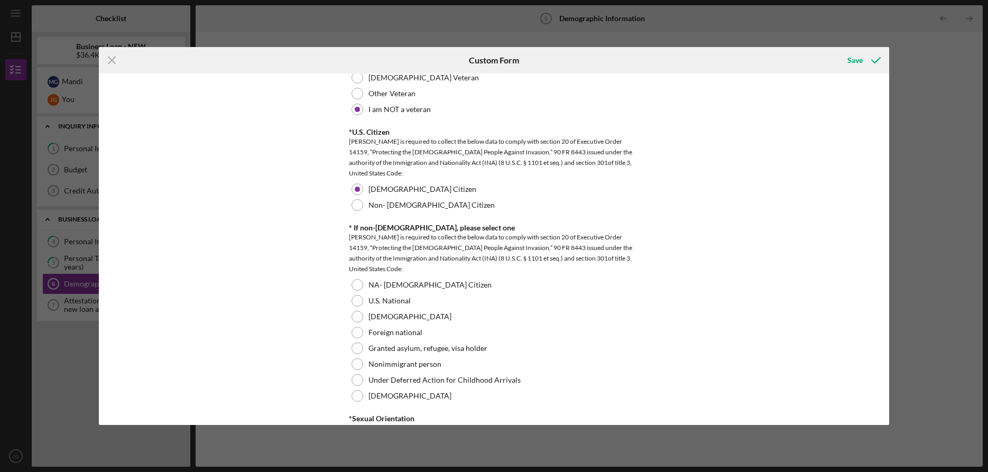
scroll to position [1007, 0]
click at [354, 281] on div at bounding box center [358, 283] width 12 height 12
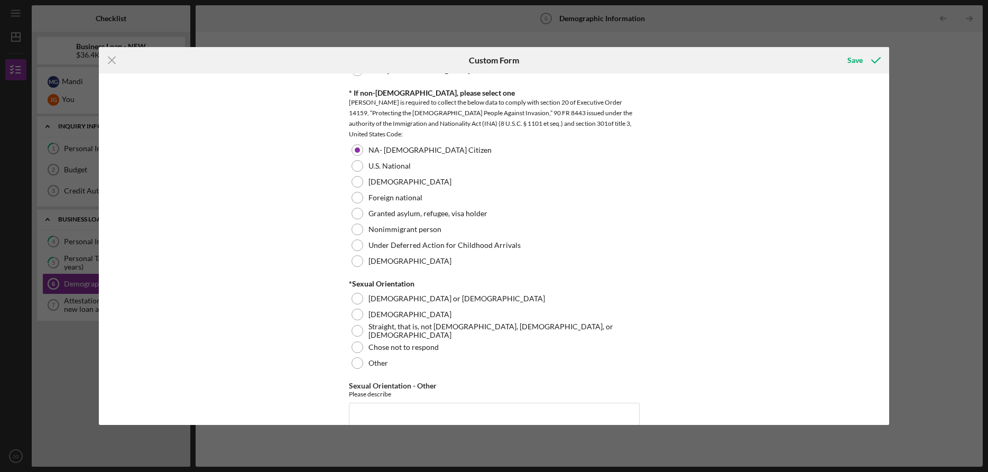
scroll to position [1151, 0]
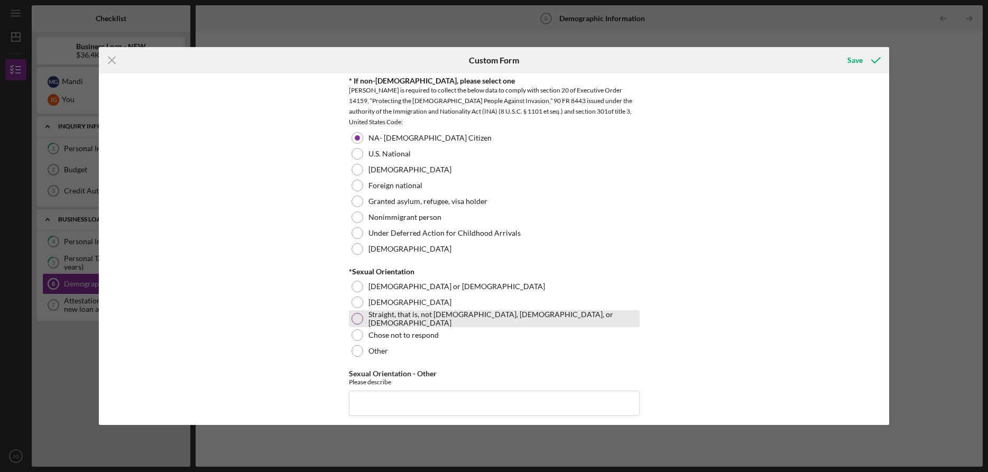
click at [358, 320] on div at bounding box center [358, 319] width 12 height 12
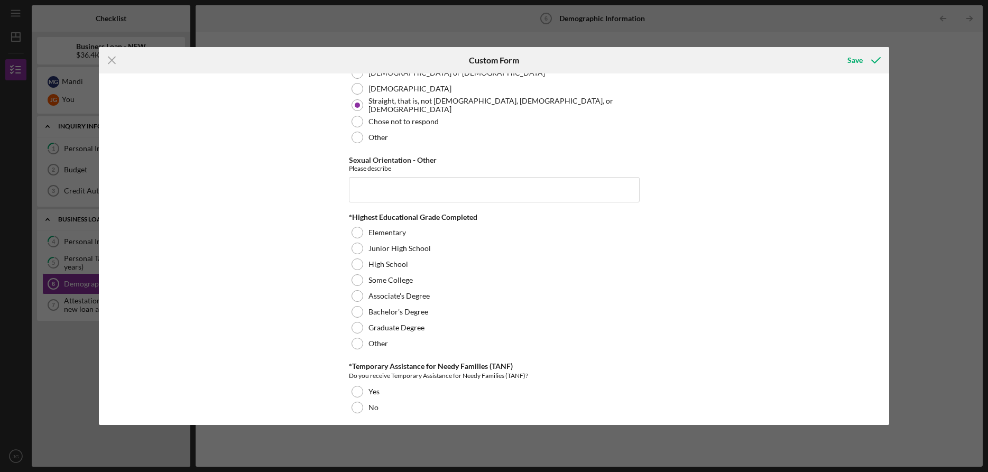
scroll to position [1422, 0]
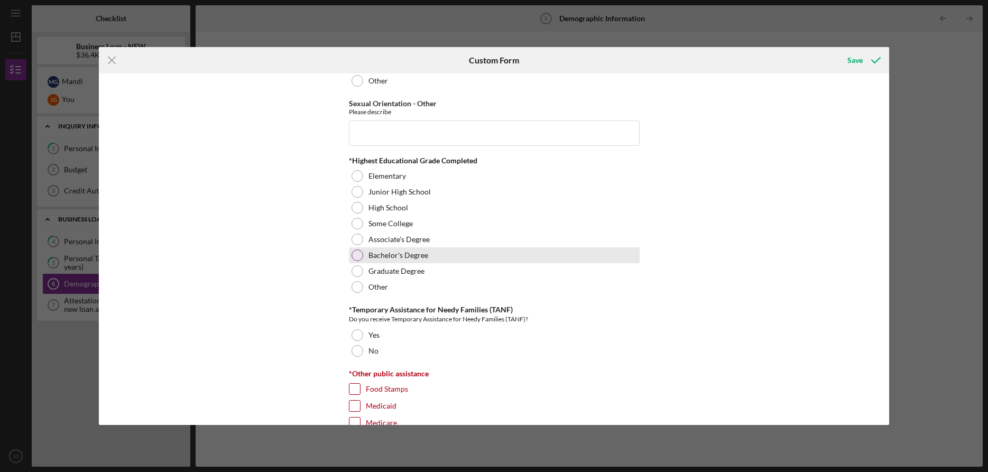
click at [357, 253] on div at bounding box center [358, 256] width 12 height 12
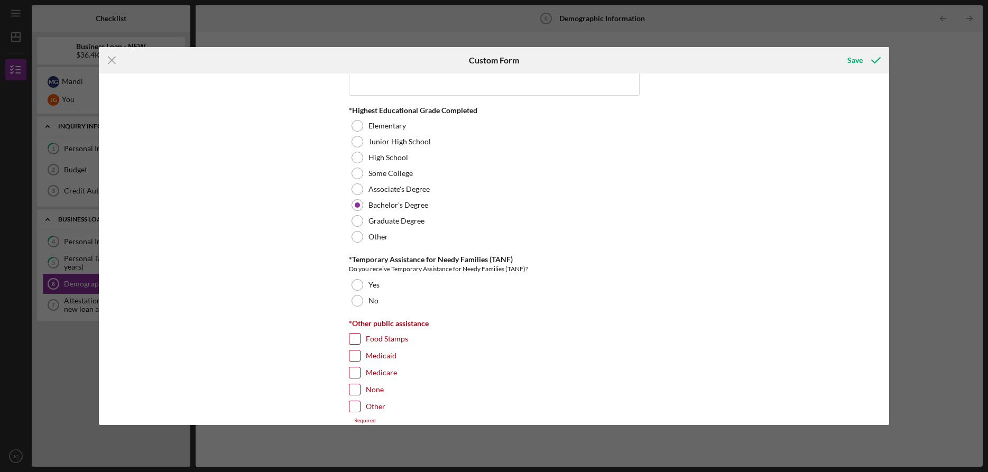
scroll to position [1474, 0]
drag, startPoint x: 359, startPoint y: 296, endPoint x: 349, endPoint y: 300, distance: 10.7
click at [358, 296] on div at bounding box center [358, 299] width 12 height 12
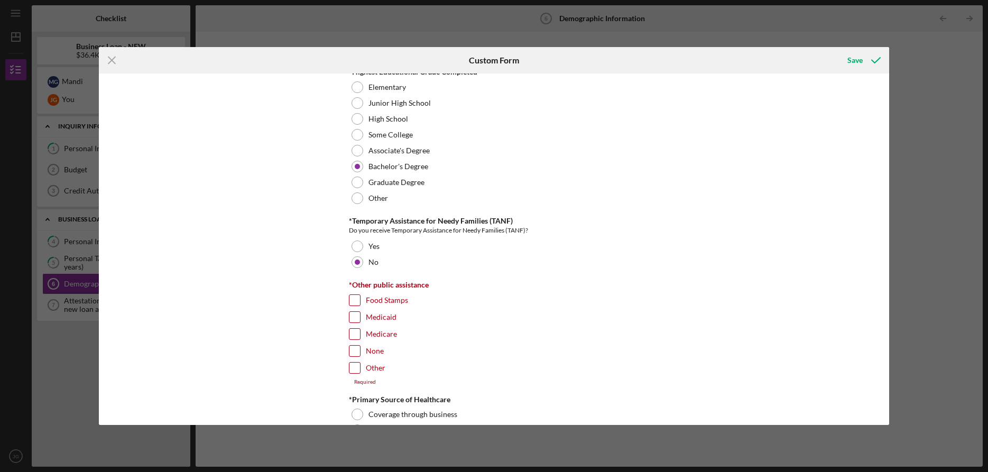
scroll to position [1543, 0]
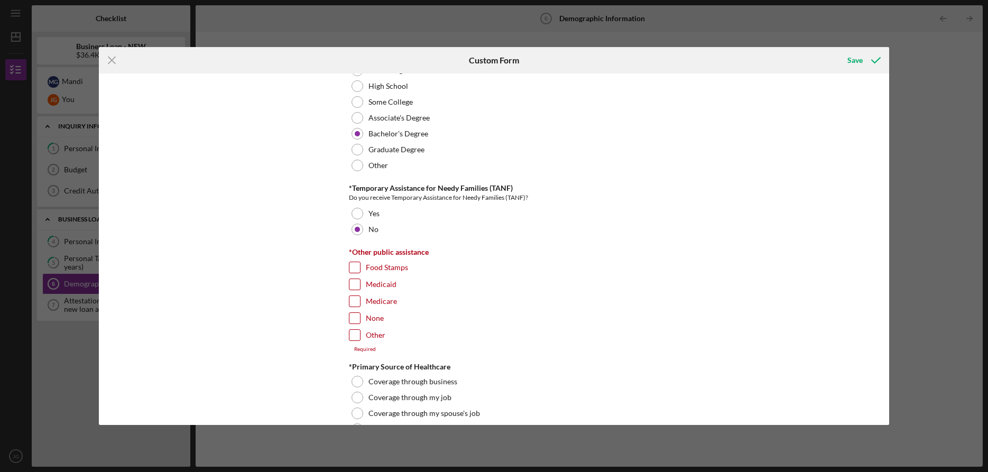
click at [354, 317] on input "None" at bounding box center [354, 318] width 11 height 11
checkbox input "true"
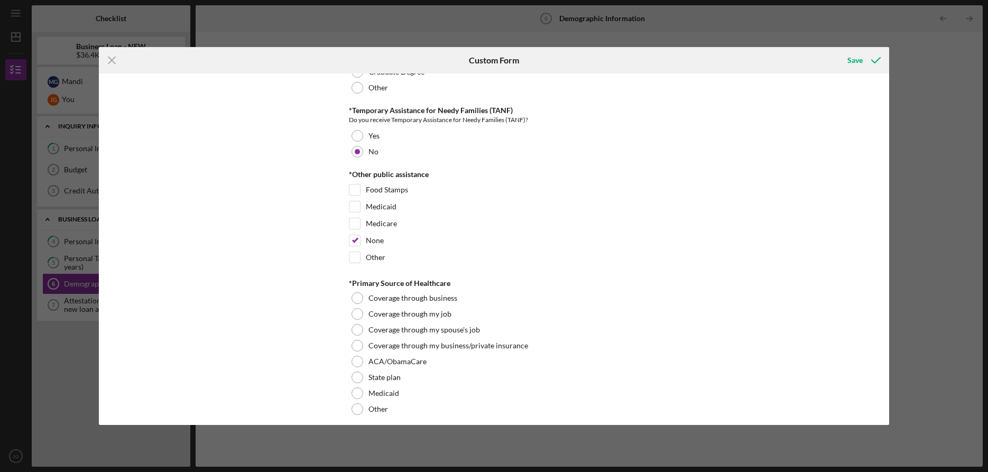
scroll to position [1651, 0]
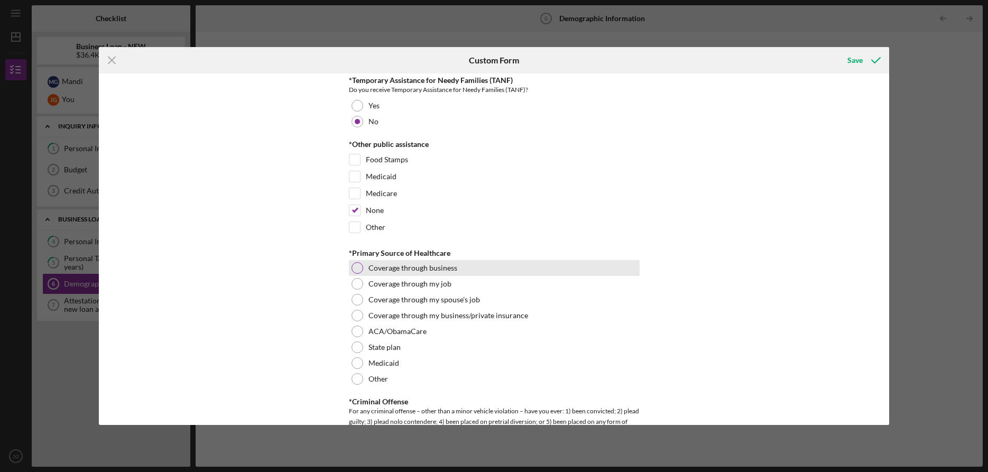
click at [357, 263] on div at bounding box center [358, 268] width 12 height 12
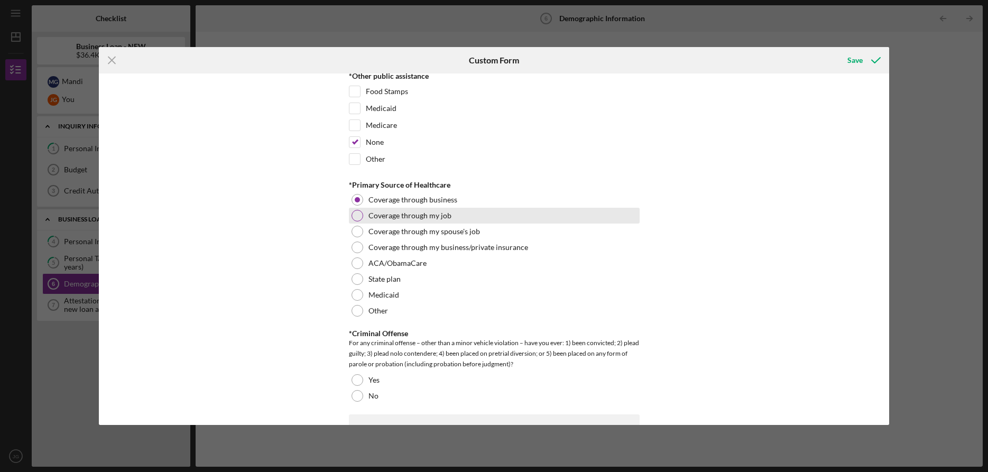
click at [355, 210] on div at bounding box center [358, 216] width 12 height 12
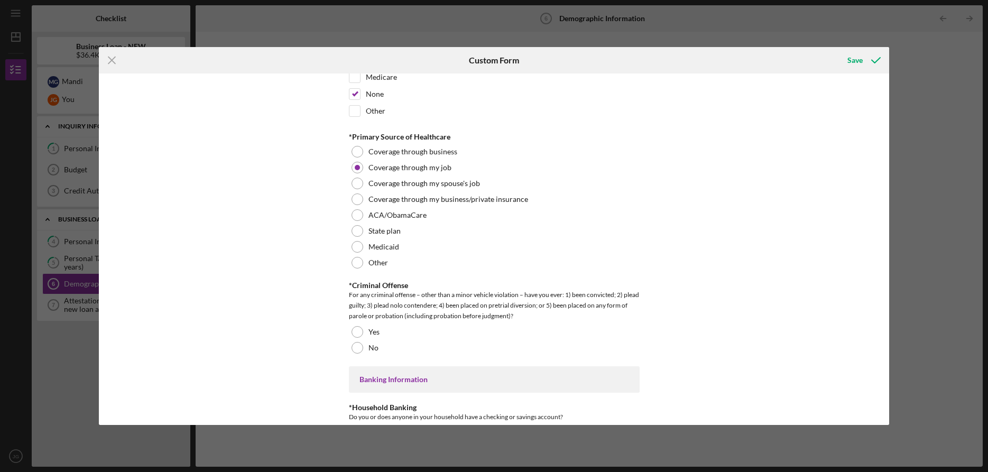
scroll to position [1802, 0]
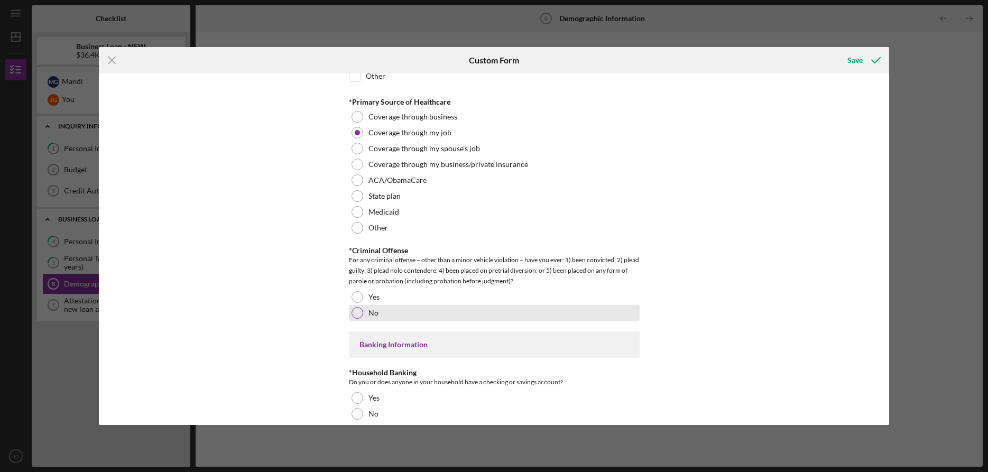
click at [359, 312] on div at bounding box center [358, 313] width 12 height 12
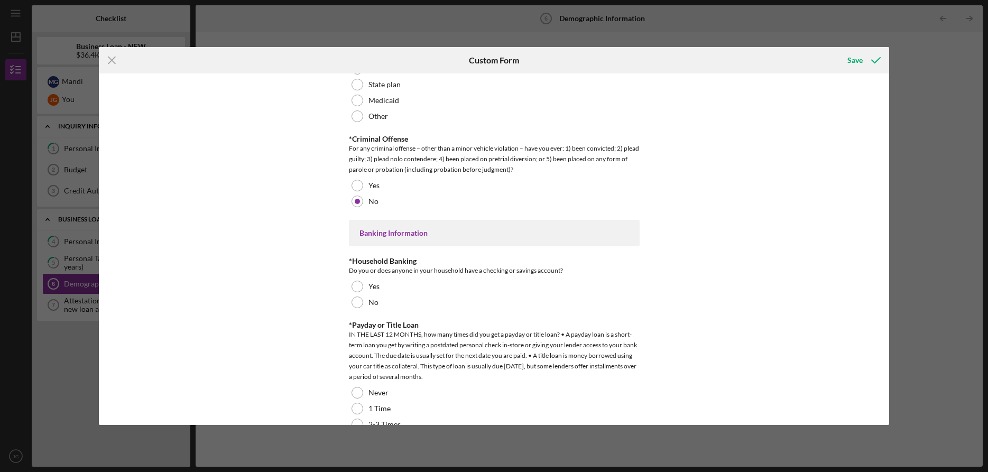
scroll to position [1948, 0]
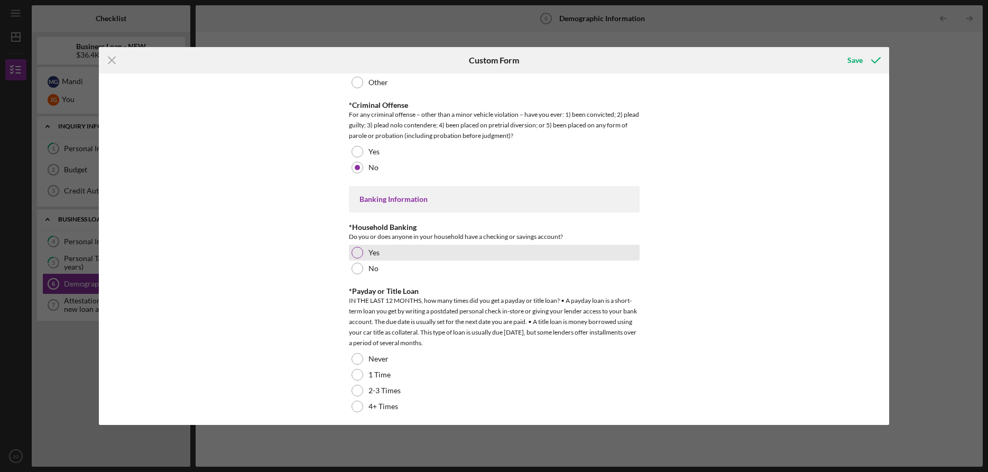
click at [356, 248] on div at bounding box center [358, 253] width 12 height 12
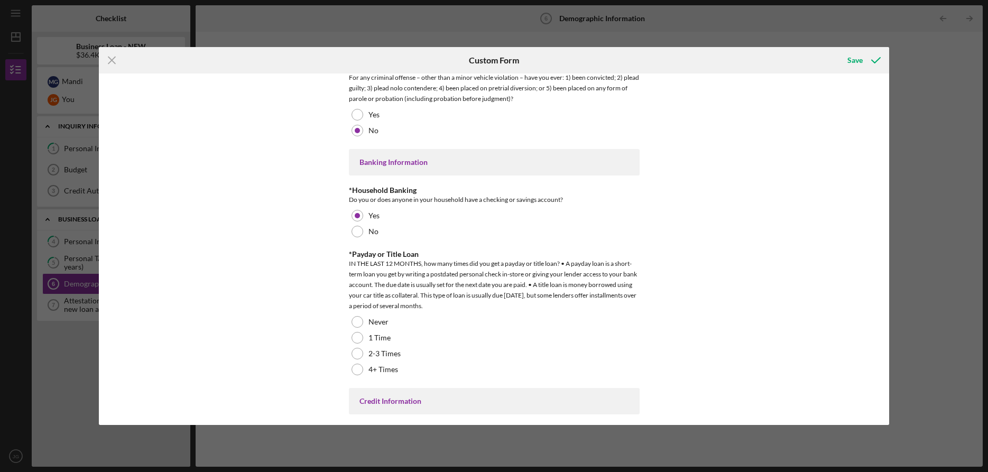
scroll to position [2095, 0]
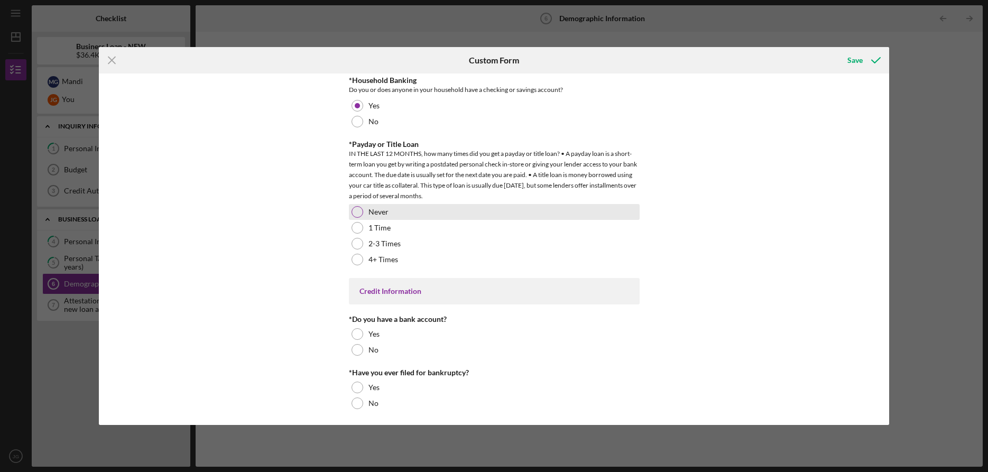
click at [355, 209] on div at bounding box center [358, 212] width 12 height 12
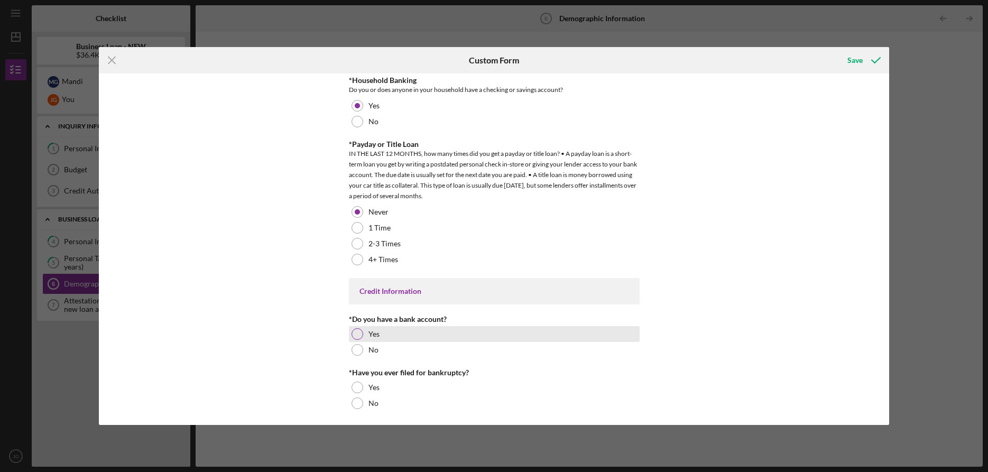
click at [356, 330] on div at bounding box center [358, 334] width 12 height 12
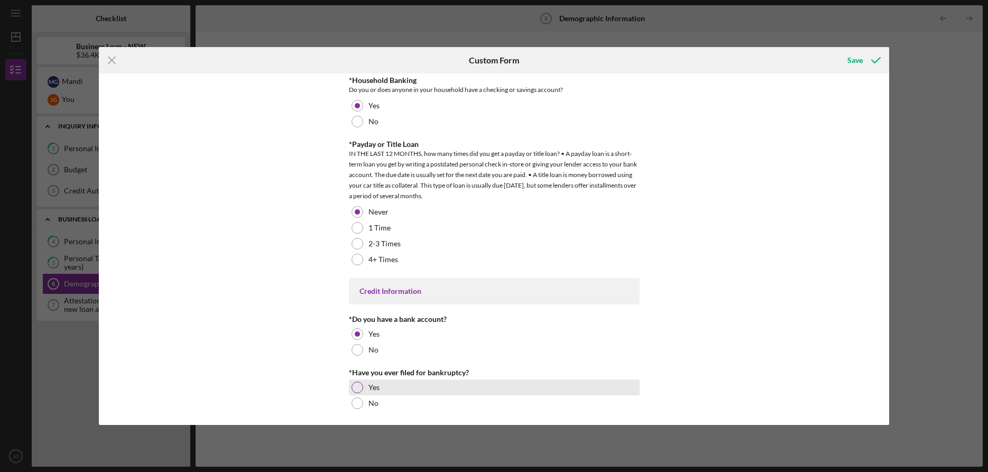
click at [357, 385] on div at bounding box center [358, 388] width 12 height 12
click at [856, 62] on div "Save" at bounding box center [854, 60] width 15 height 21
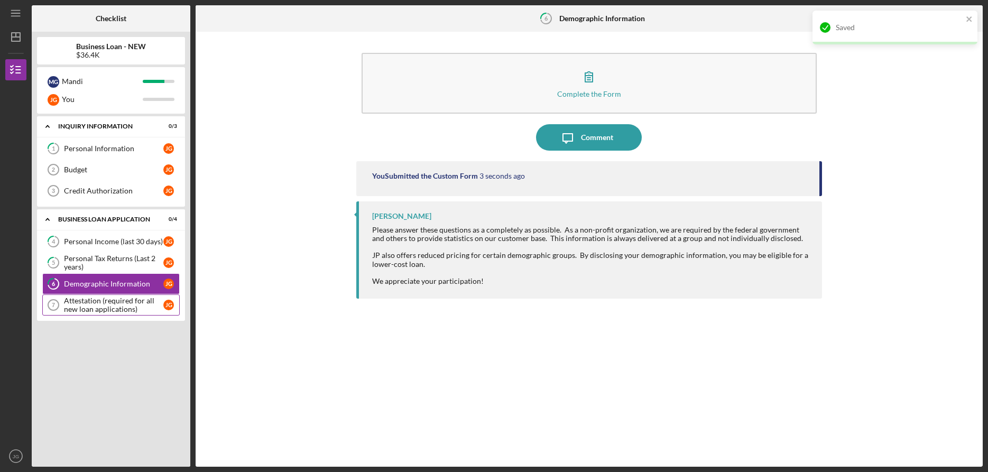
click at [109, 303] on div "Attestation (required for all new loan applications)" at bounding box center [113, 305] width 99 height 17
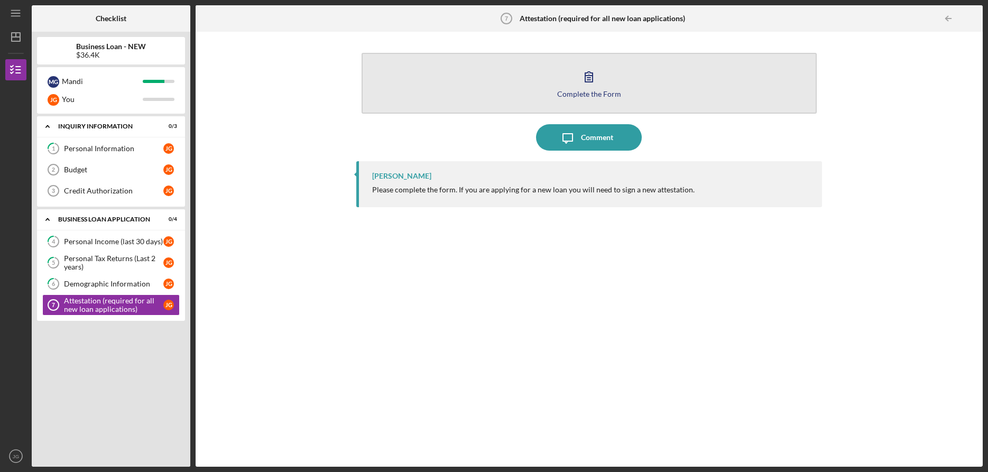
click at [587, 90] on div "Complete the Form" at bounding box center [589, 94] width 64 height 8
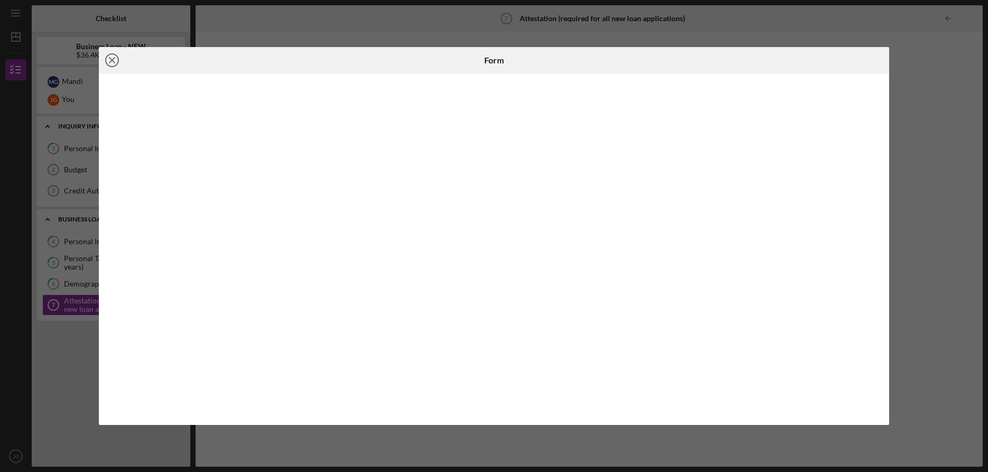
click at [115, 57] on icon "Icon/Close" at bounding box center [112, 60] width 26 height 26
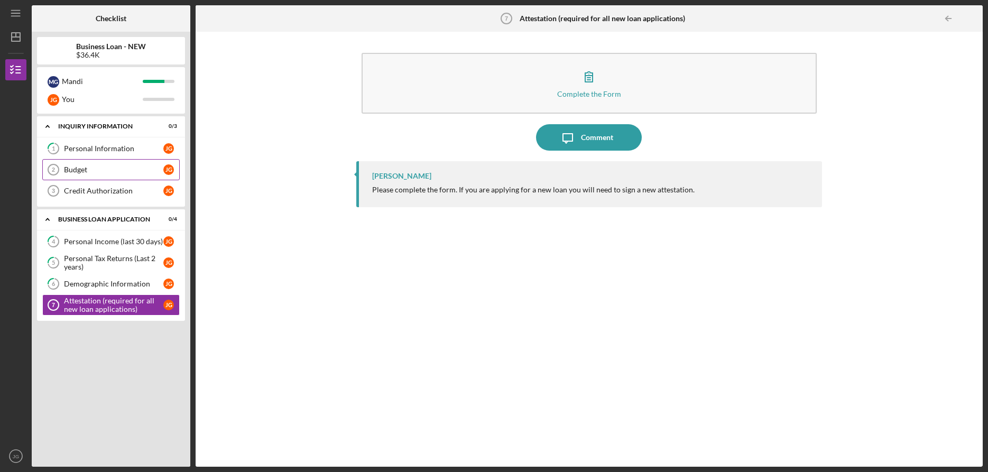
click at [88, 176] on link "Budget 2 Budget [PERSON_NAME]" at bounding box center [110, 169] width 137 height 21
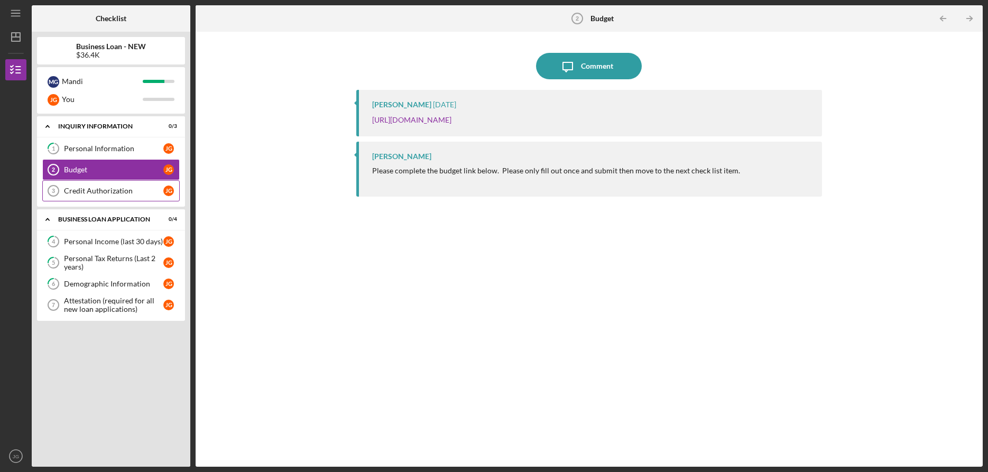
click at [90, 186] on link "Credit Authorization 3 Credit Authorization [PERSON_NAME]" at bounding box center [110, 190] width 137 height 21
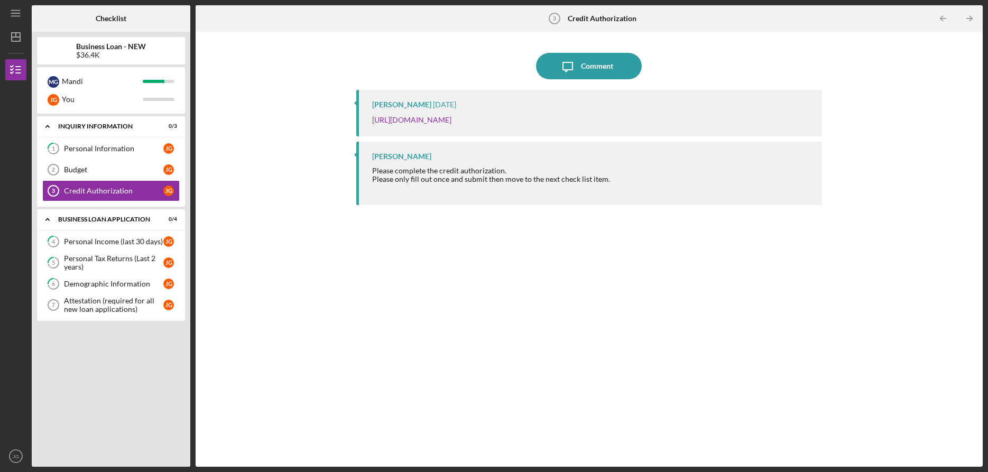
click at [94, 352] on div "Icon/Expander INQUIRY INFORMATION 0 / 3 1 Personal Information [PERSON_NAME] Bu…" at bounding box center [111, 288] width 148 height 345
